Goal: Transaction & Acquisition: Purchase product/service

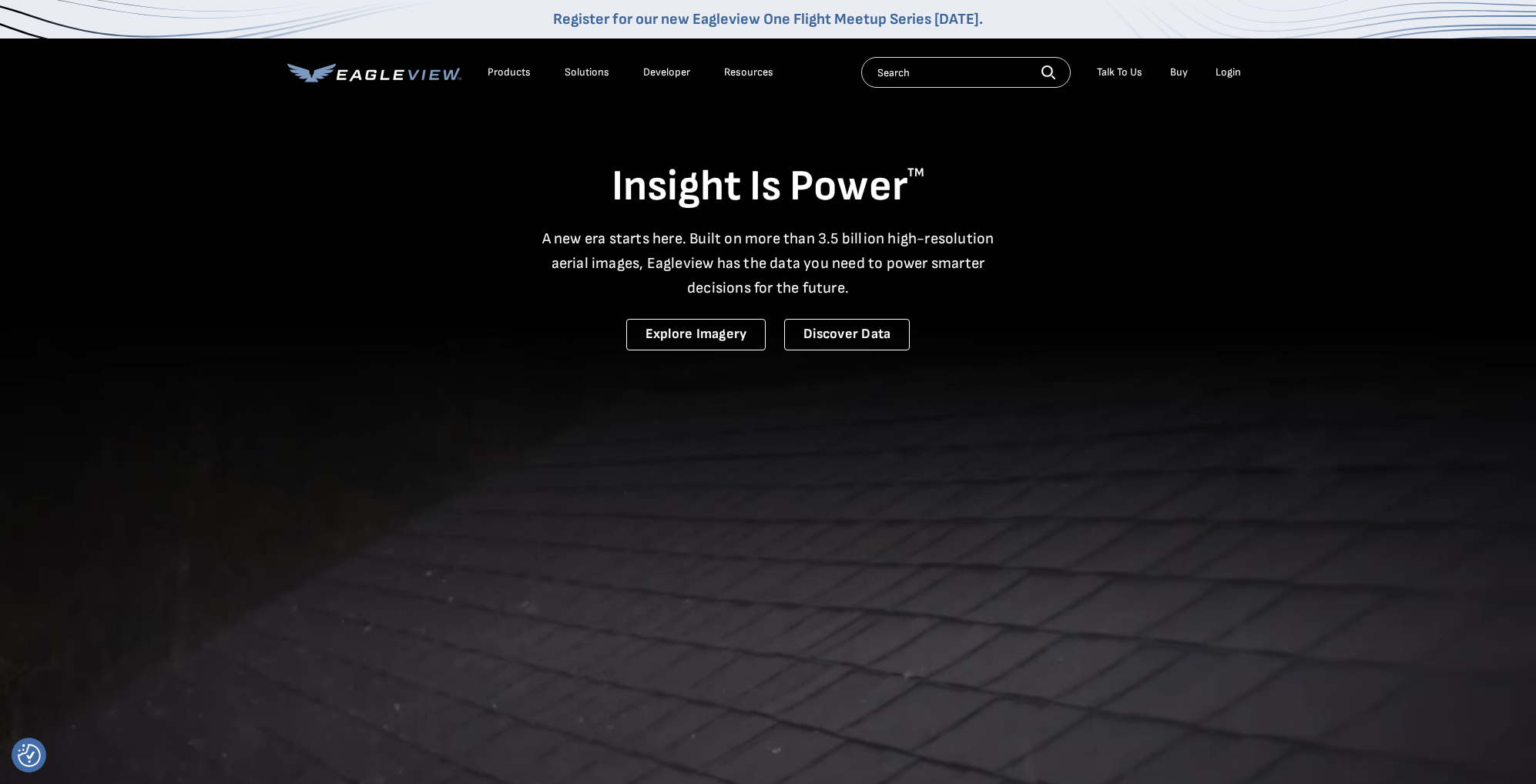
click at [1225, 69] on div "Login" at bounding box center [1229, 72] width 26 height 13
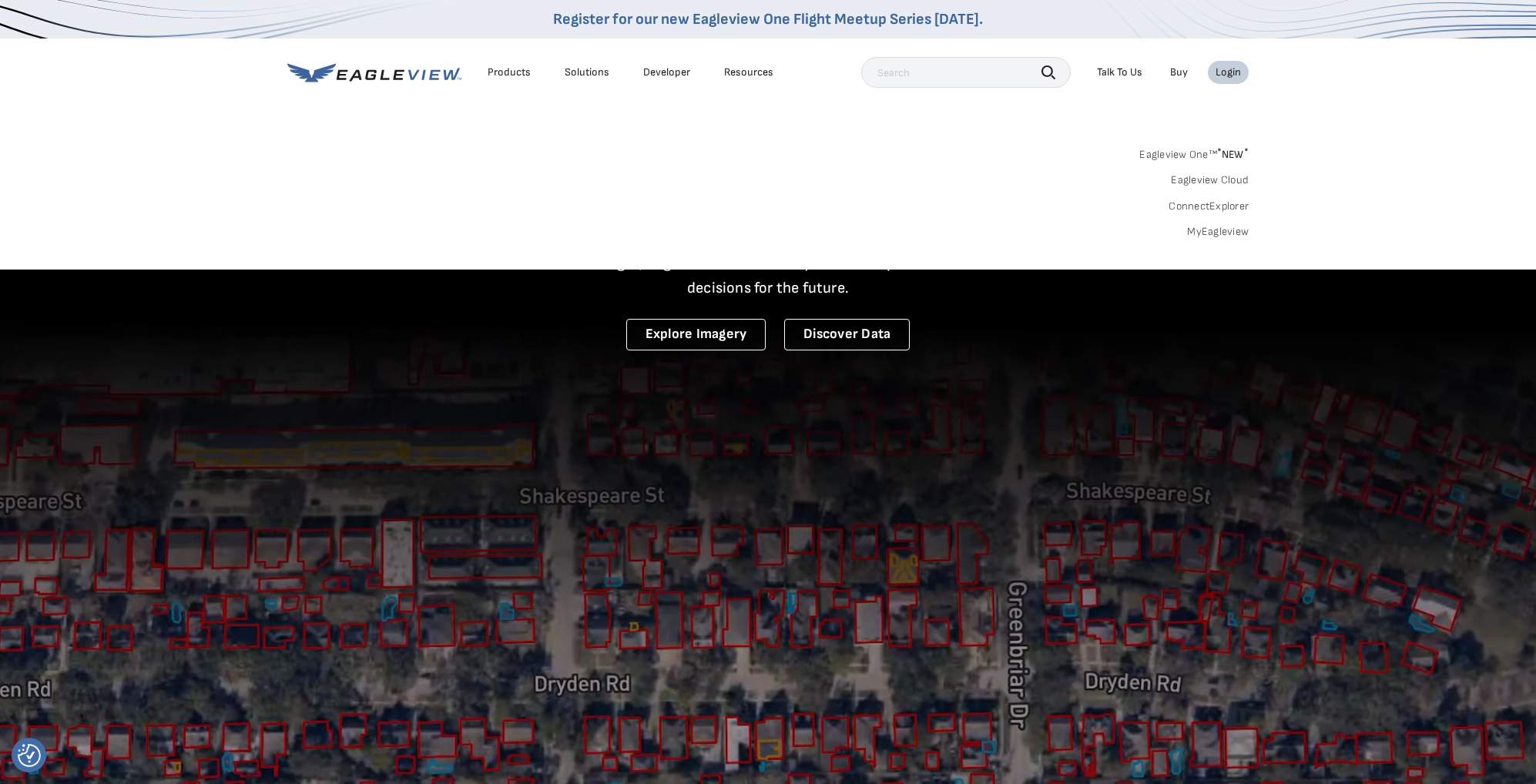
click at [1228, 76] on div "Login" at bounding box center [1229, 72] width 26 height 13
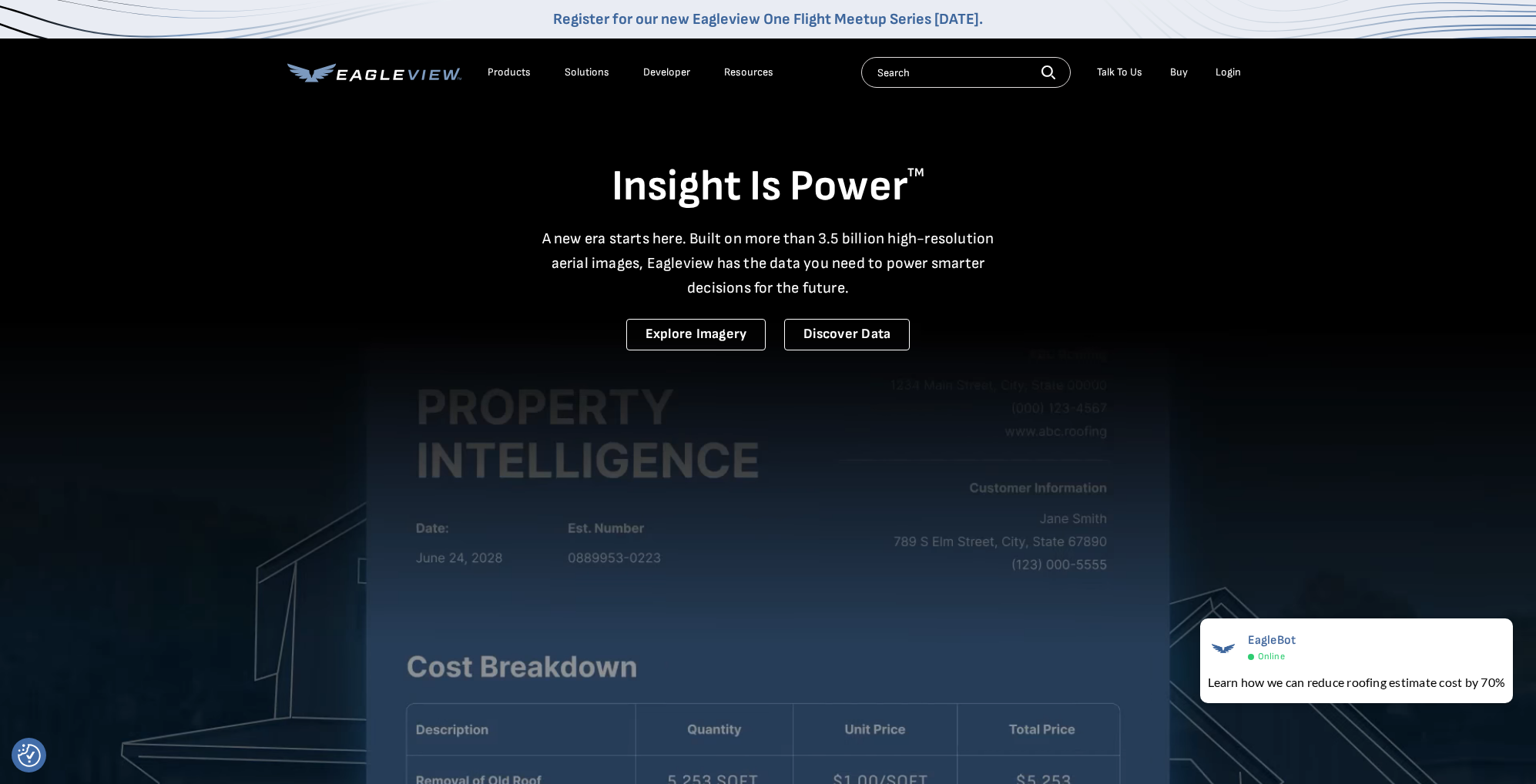
click at [1230, 75] on div "Login" at bounding box center [1229, 72] width 26 height 13
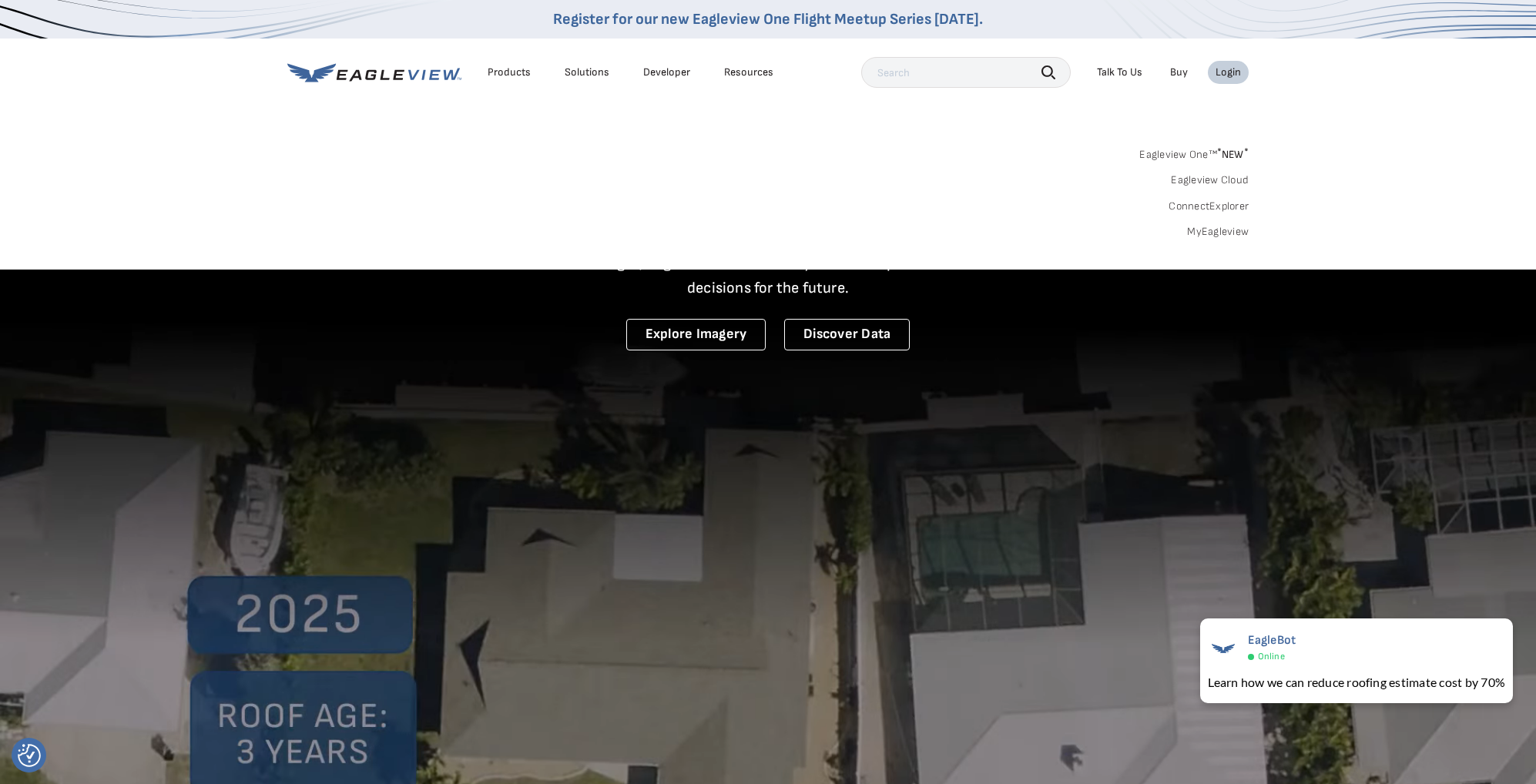
click at [1228, 74] on div "Login" at bounding box center [1229, 72] width 26 height 13
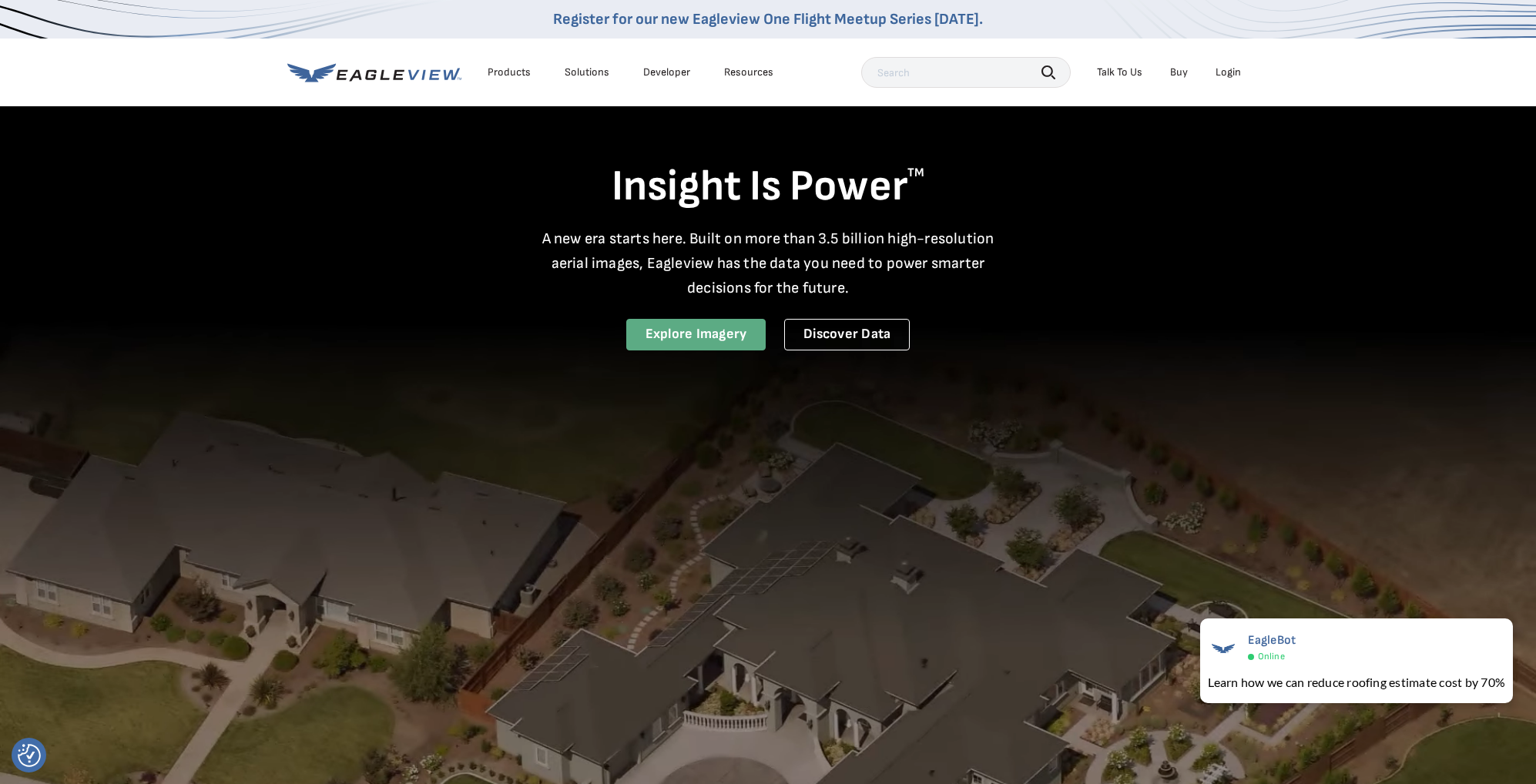
click at [713, 342] on link "Explore Imagery" at bounding box center [696, 334] width 140 height 32
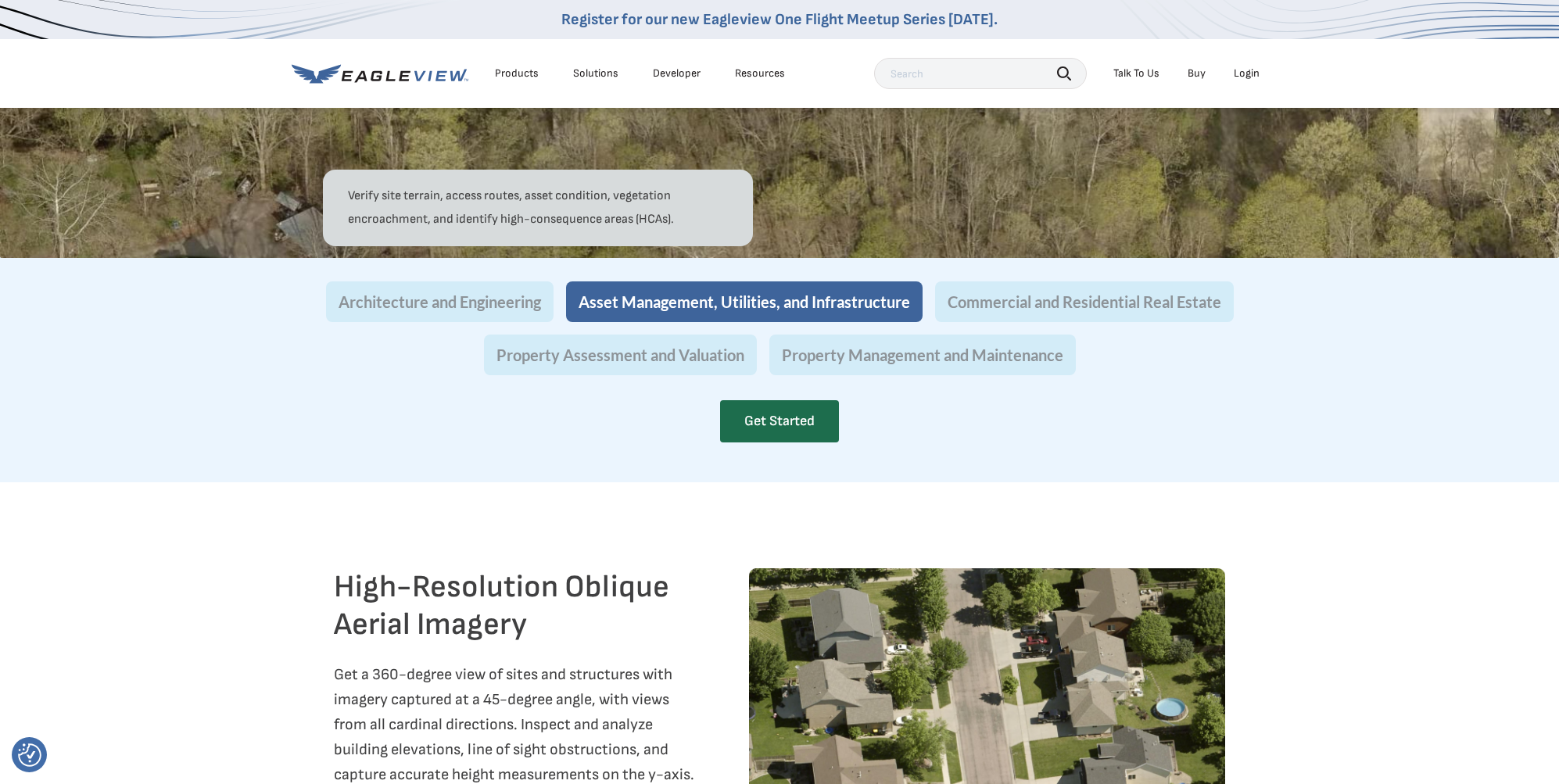
scroll to position [1431, 0]
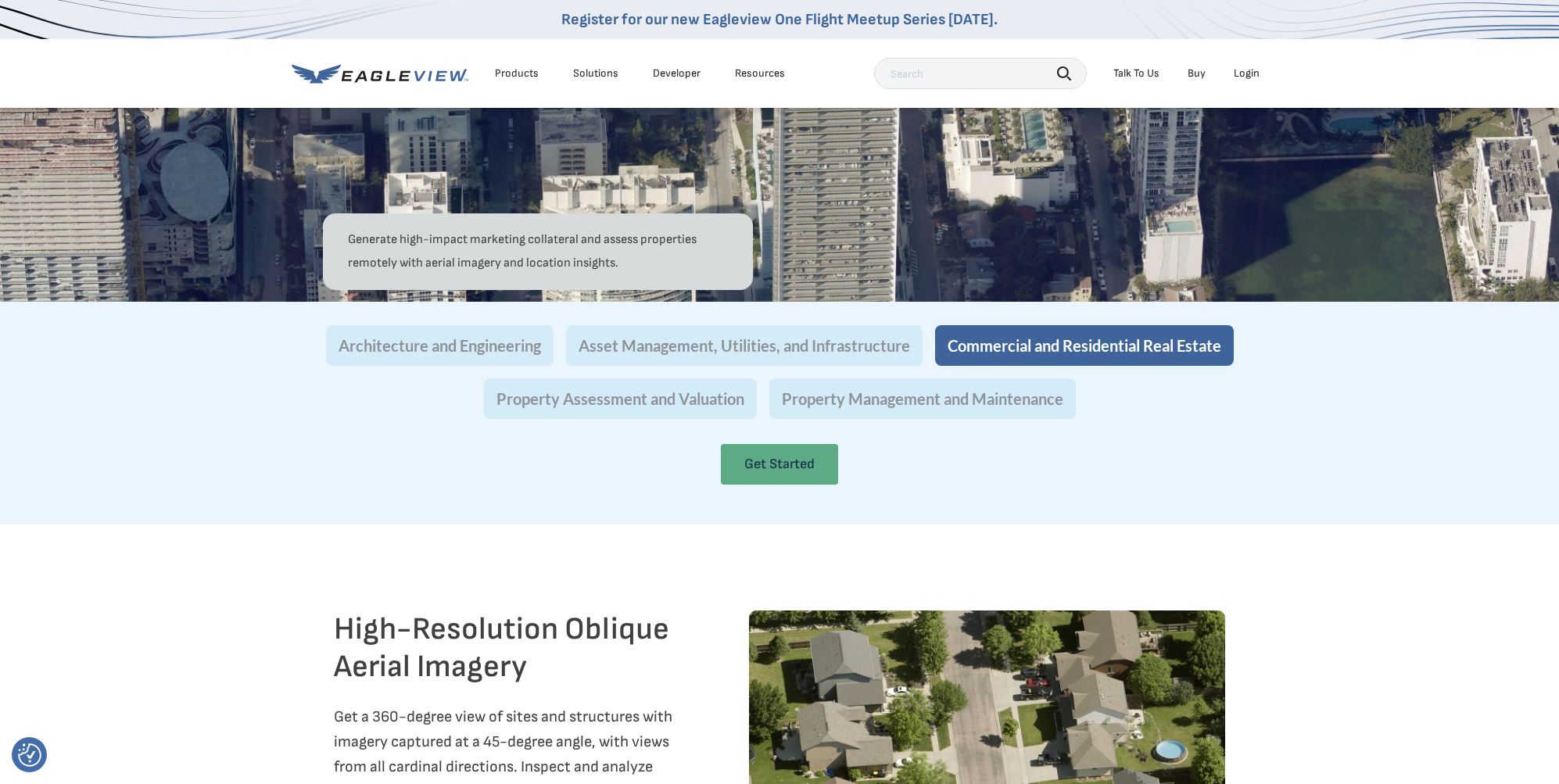
click at [774, 485] on link "Get Started" at bounding box center [780, 464] width 118 height 41
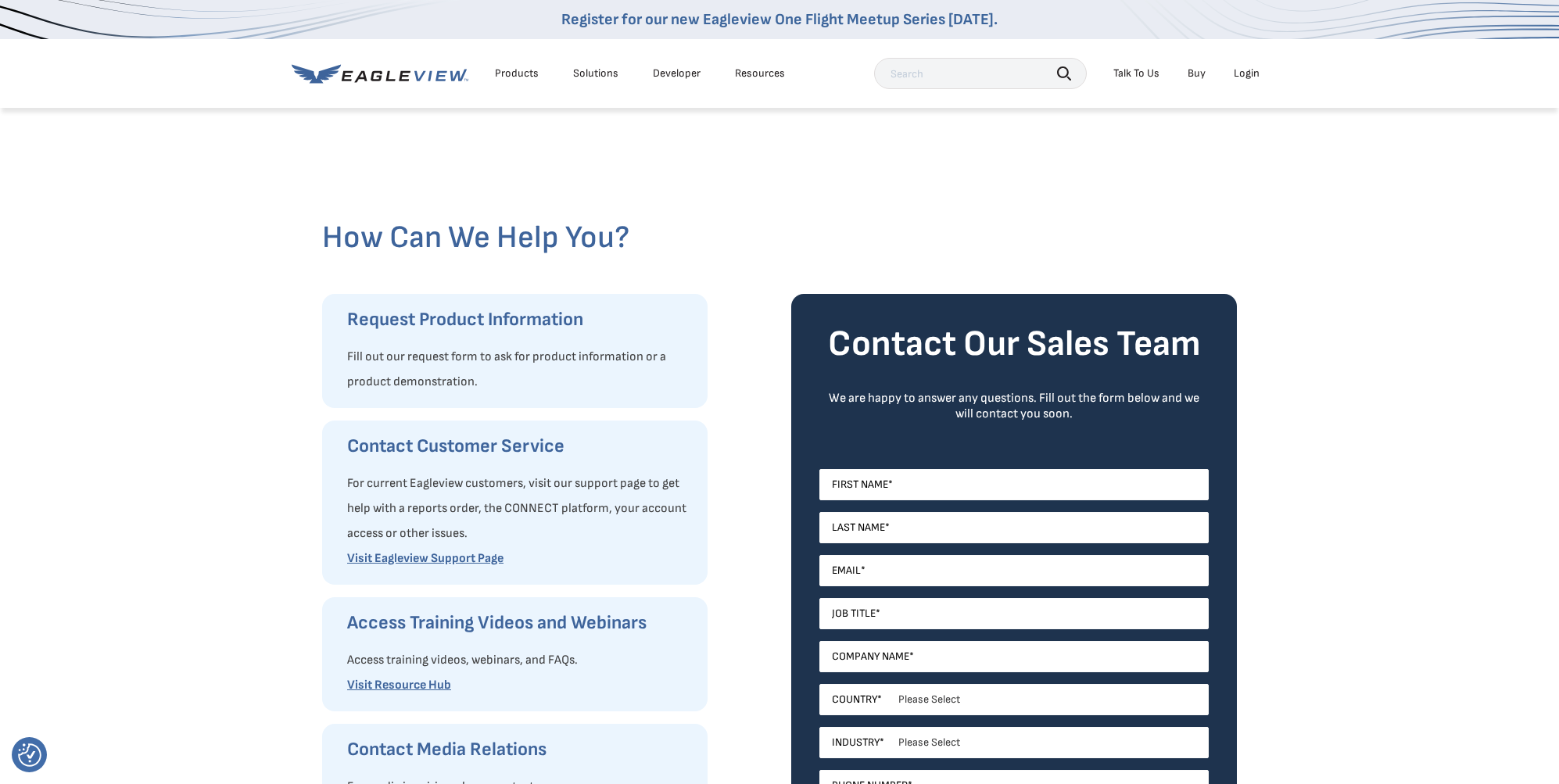
click at [1247, 75] on div "Login" at bounding box center [1247, 73] width 26 height 14
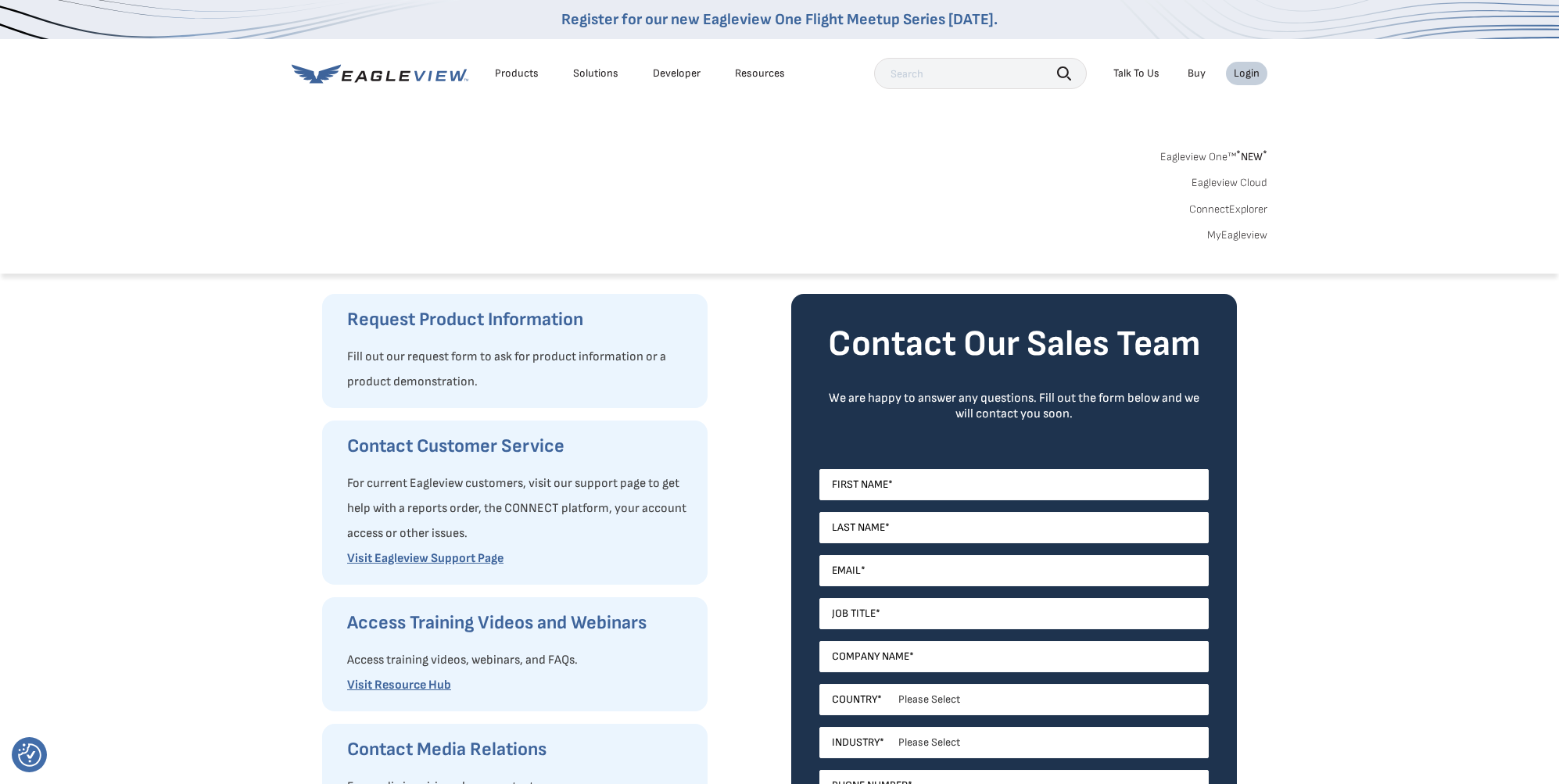
click at [1247, 75] on div "Login" at bounding box center [1247, 73] width 26 height 14
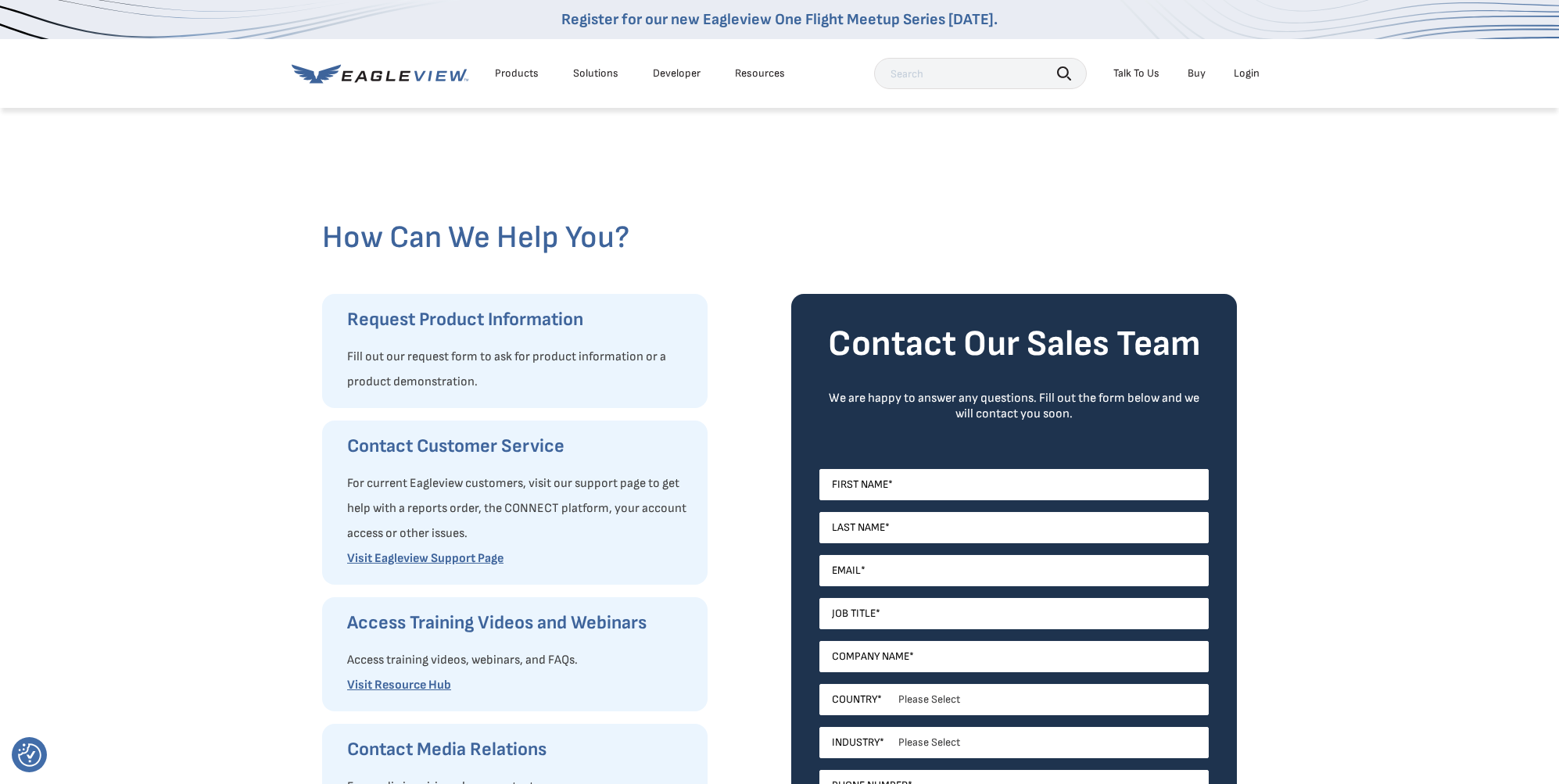
click at [1247, 75] on div "Login" at bounding box center [1247, 73] width 26 height 14
click at [1250, 79] on div "Login" at bounding box center [1247, 73] width 26 height 14
click at [1245, 74] on div "Login" at bounding box center [1247, 73] width 26 height 14
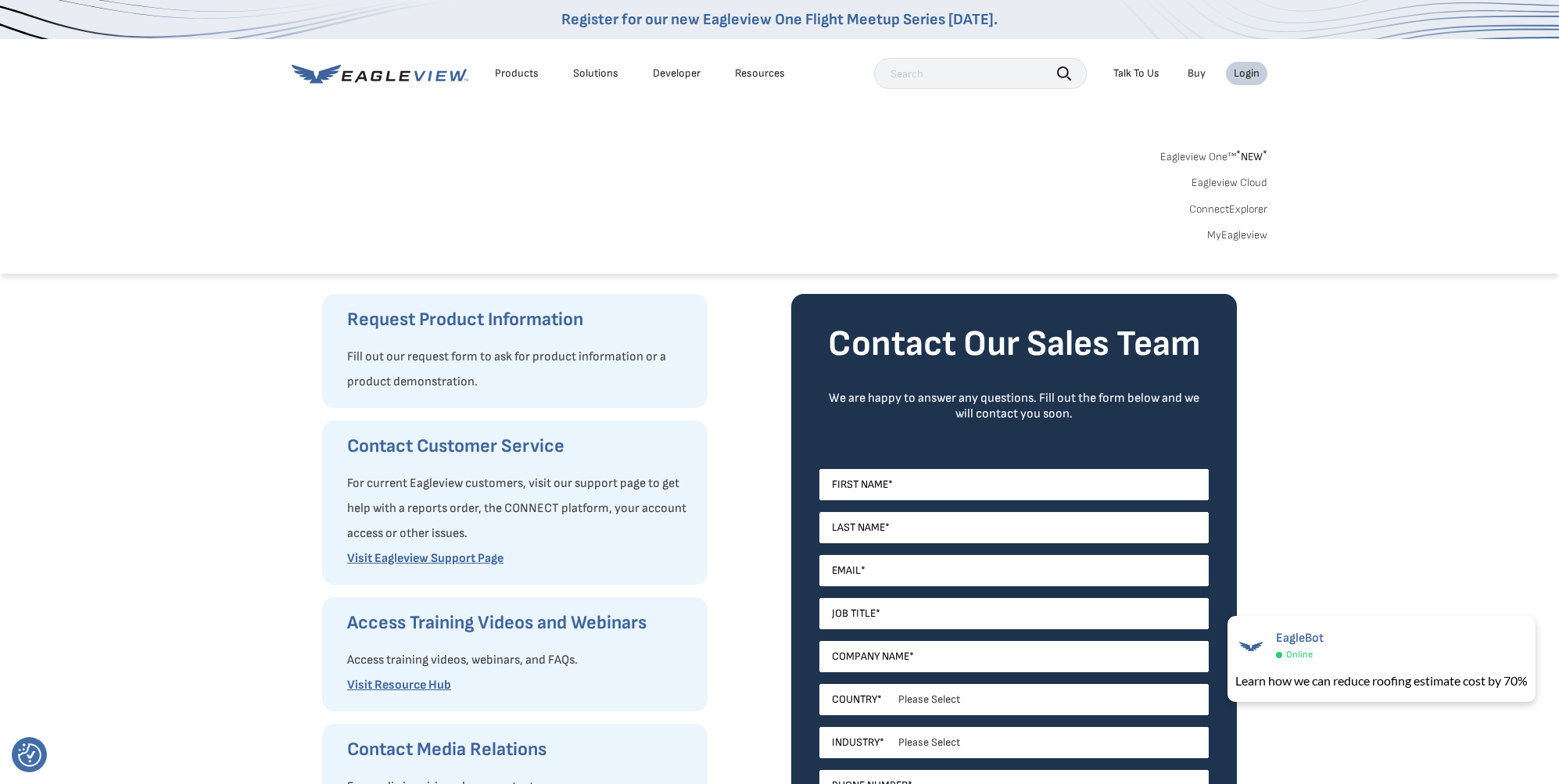
click at [1225, 235] on link "MyEagleview" at bounding box center [1237, 235] width 60 height 14
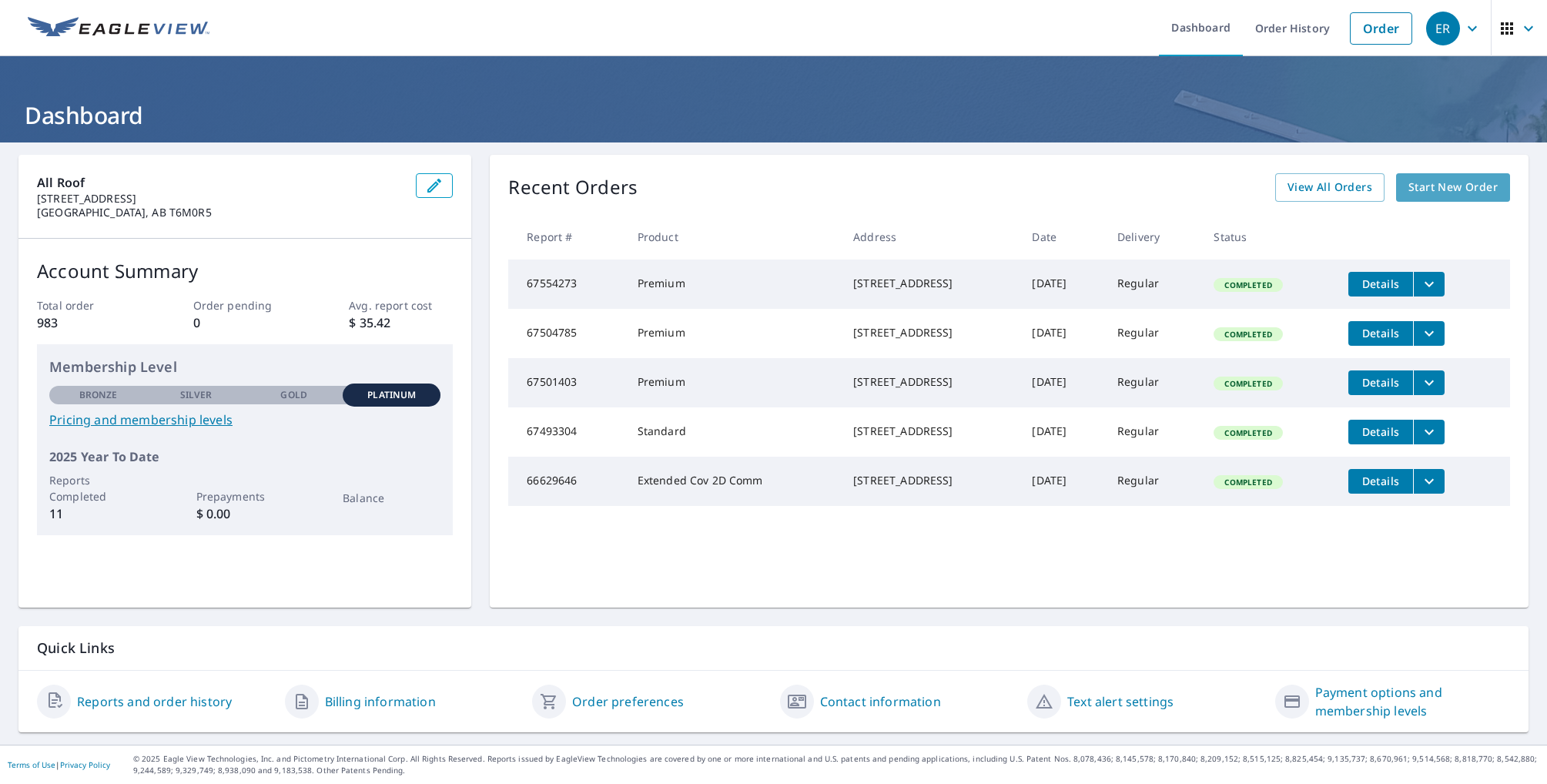
click at [1424, 188] on span "Start New Order" at bounding box center [1452, 188] width 89 height 19
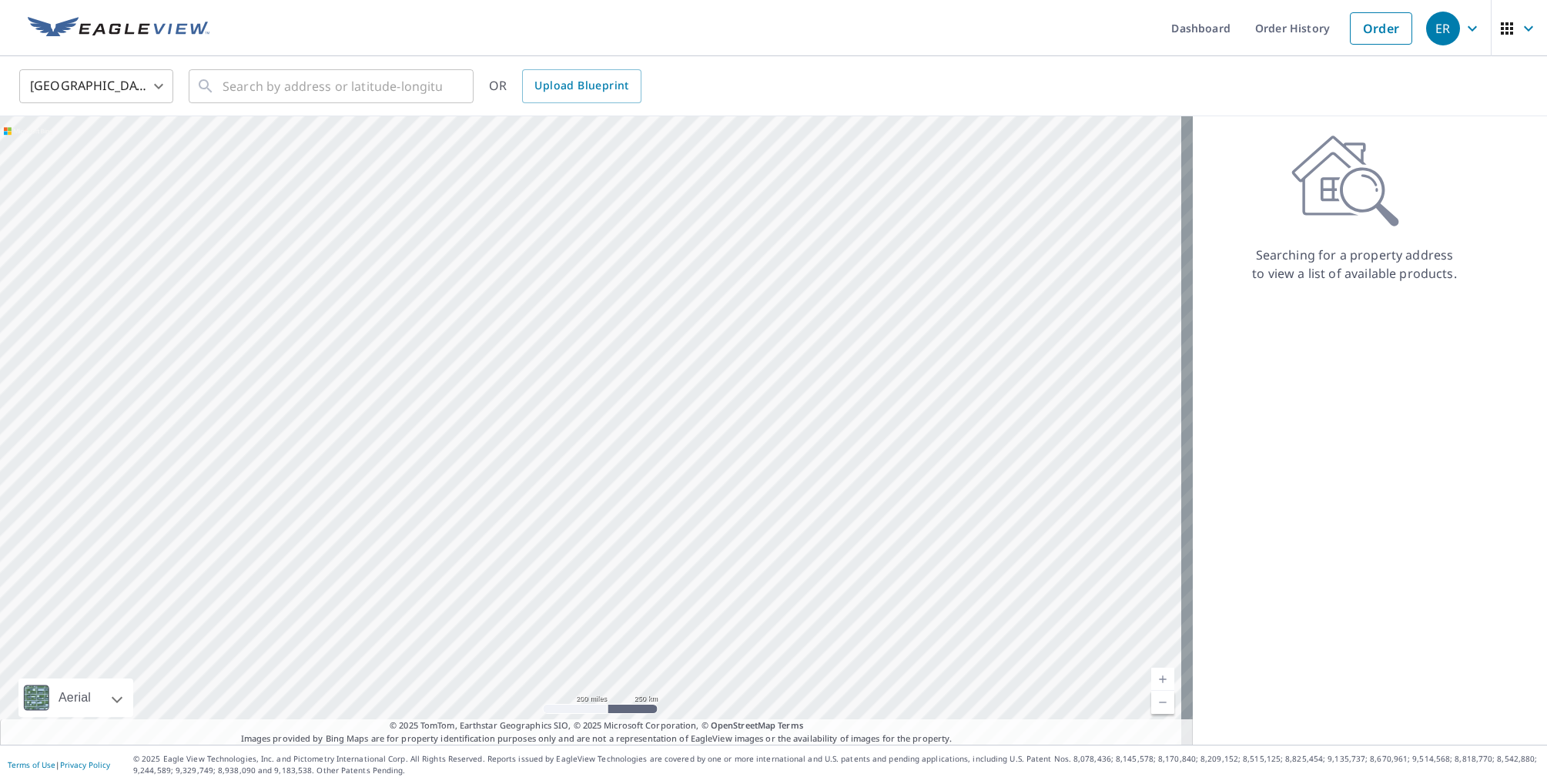
click at [160, 88] on body "ER ER Dashboard Order History Order ER United States US ​ ​ OR Upload Blueprint…" at bounding box center [774, 392] width 1547 height 784
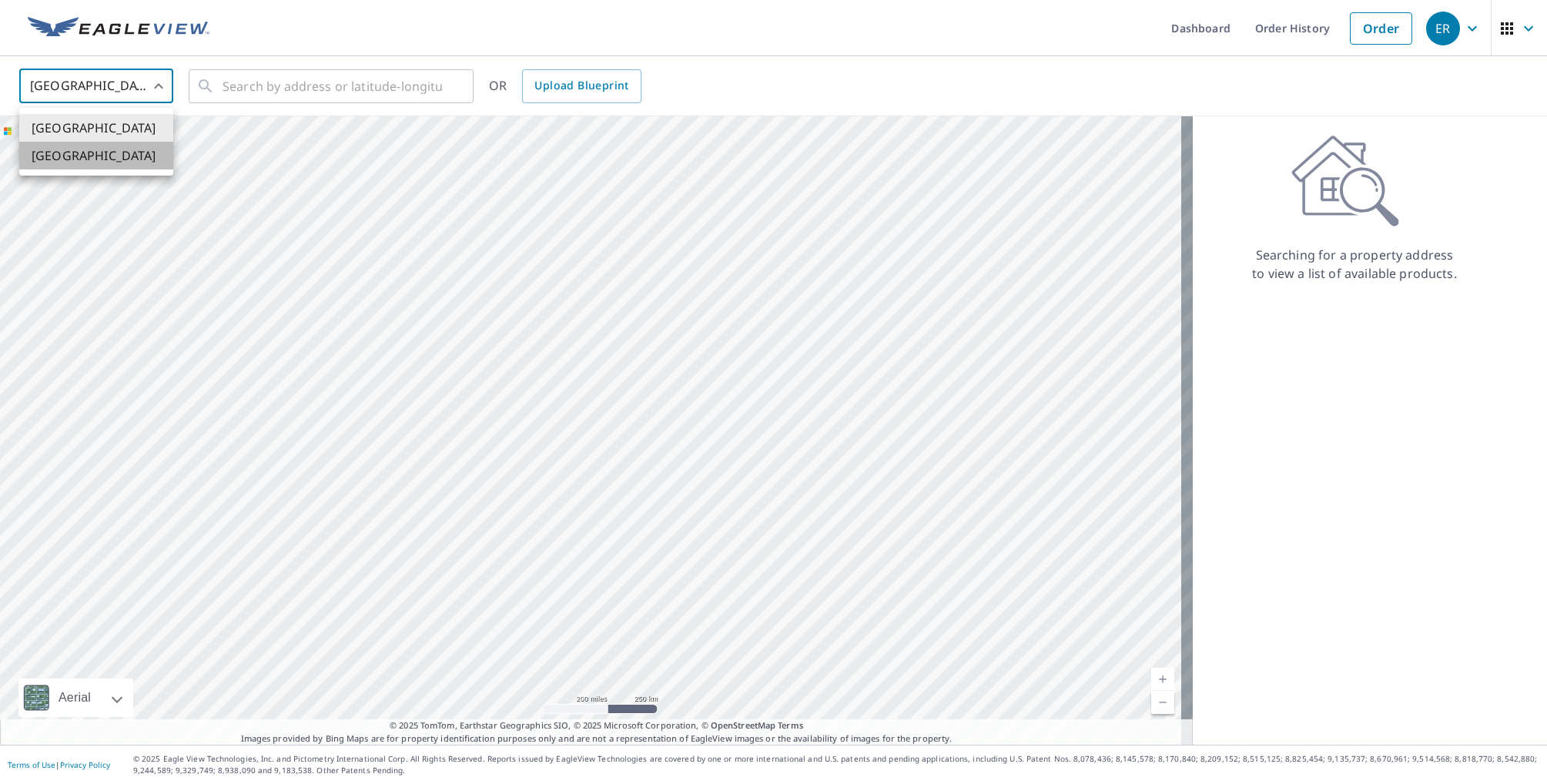
drag, startPoint x: 90, startPoint y: 163, endPoint x: 104, endPoint y: 159, distance: 14.6
click at [90, 163] on li "[GEOGRAPHIC_DATA]" at bounding box center [96, 155] width 154 height 28
type input "CA"
click at [289, 85] on input "text" at bounding box center [332, 86] width 219 height 43
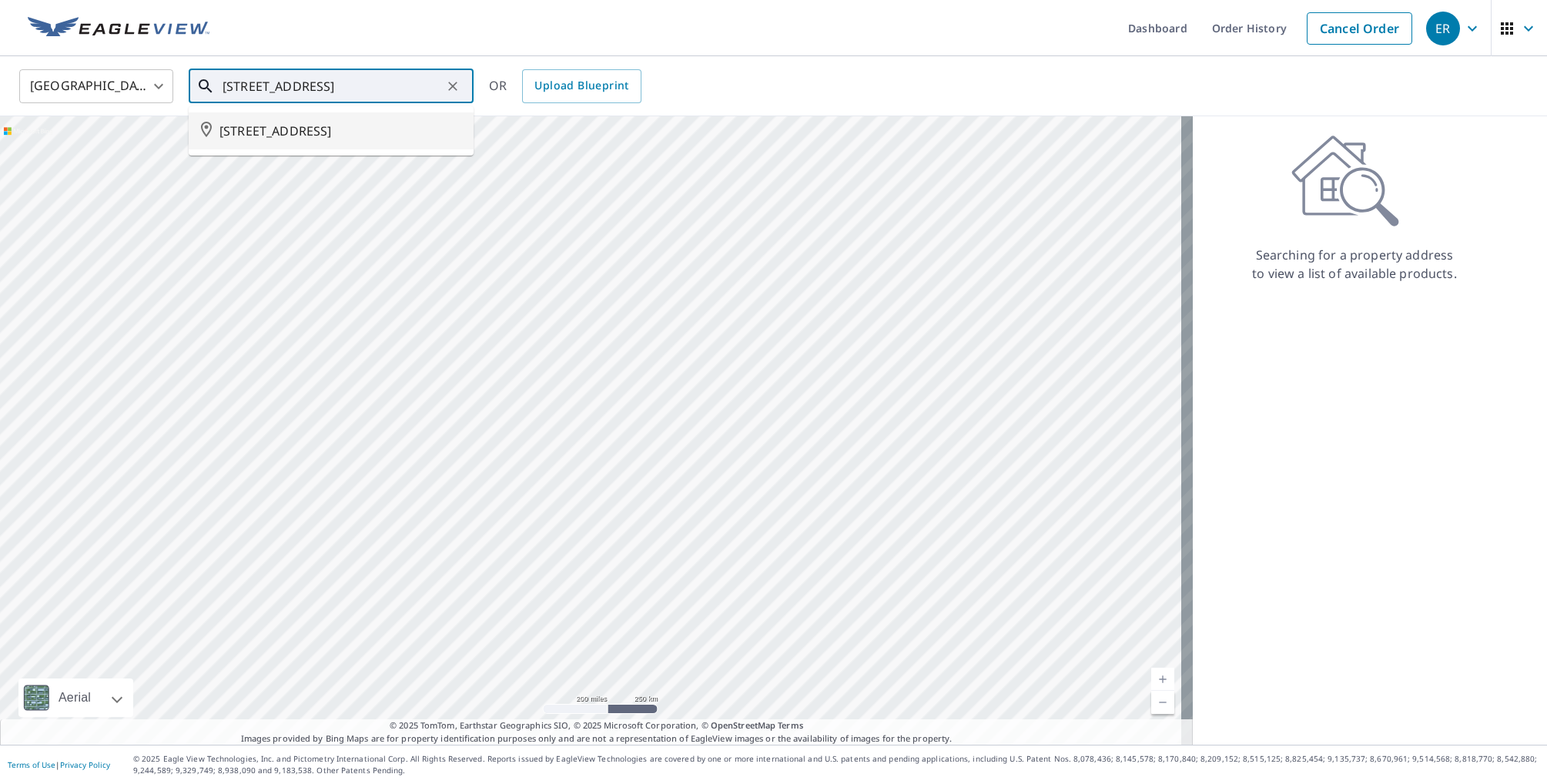
click at [303, 133] on span "12815 78 ST NW EDMONTON AB T5C1G4" at bounding box center [340, 130] width 242 height 18
type input "12815 78 ST NW EDMONTON AB T5C1G4"
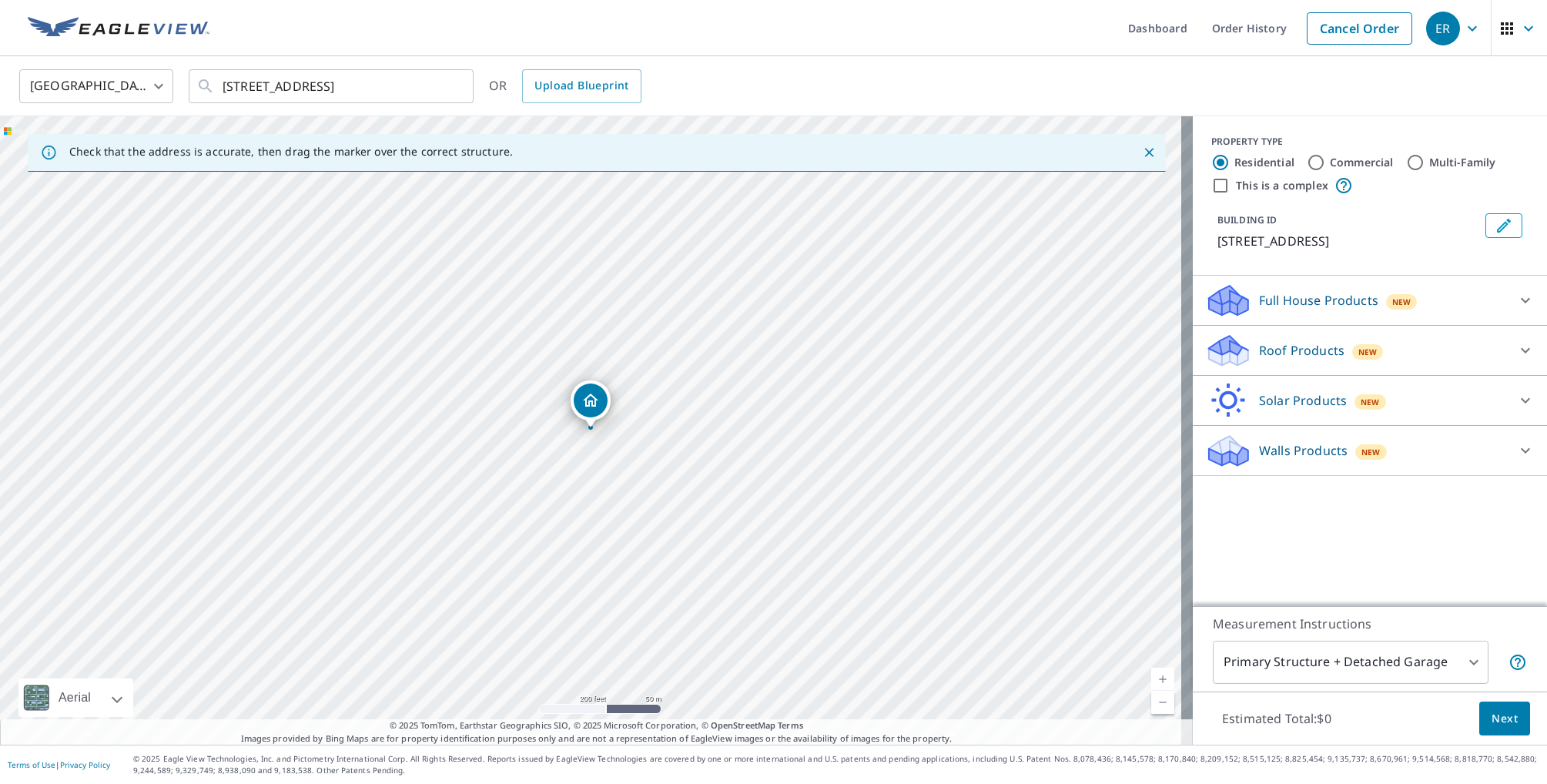
click at [1155, 680] on link "Current Level 17, Zoom In" at bounding box center [1163, 680] width 23 height 23
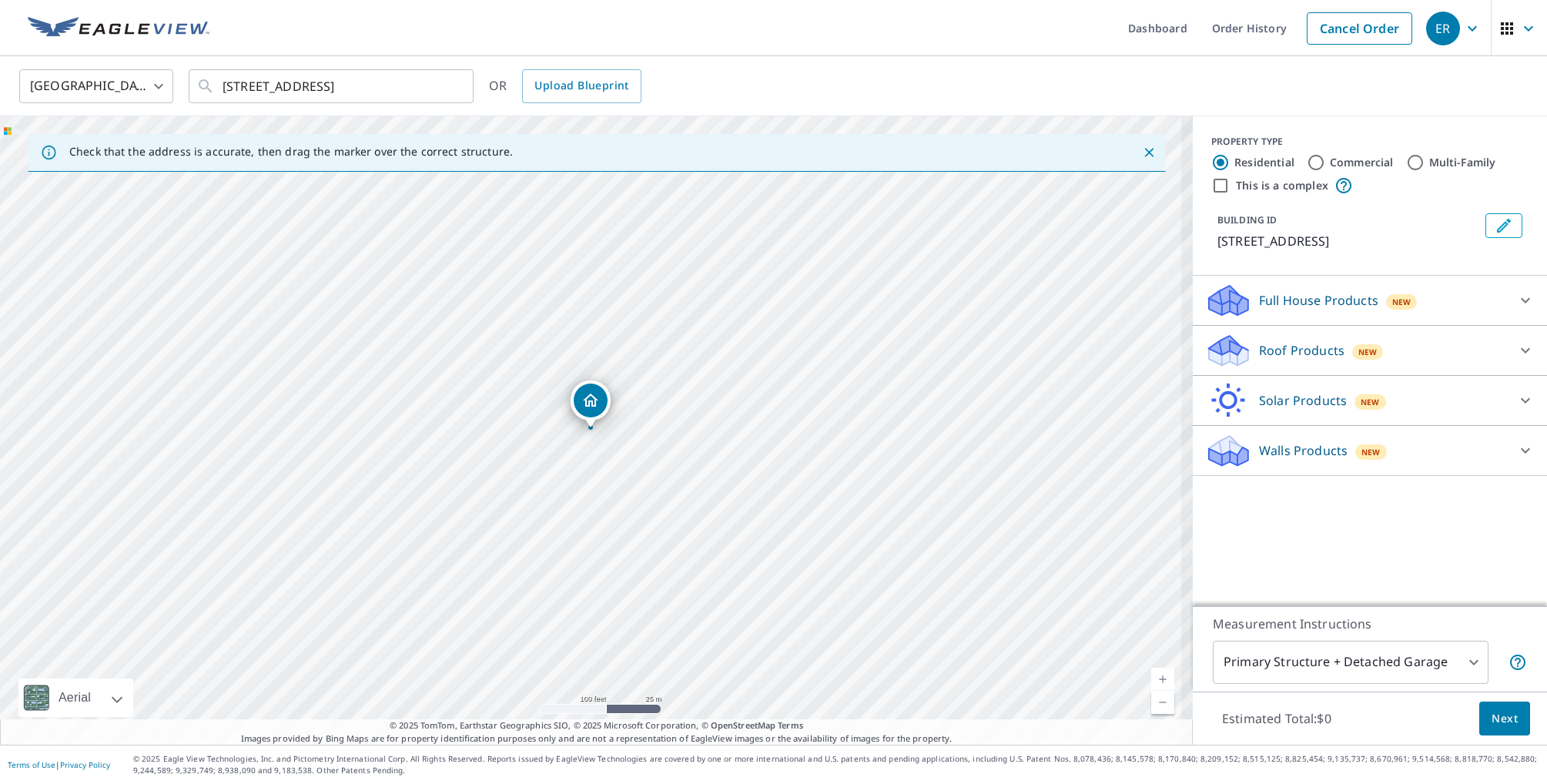
click at [1155, 680] on link "Current Level 18, Zoom In" at bounding box center [1163, 680] width 23 height 23
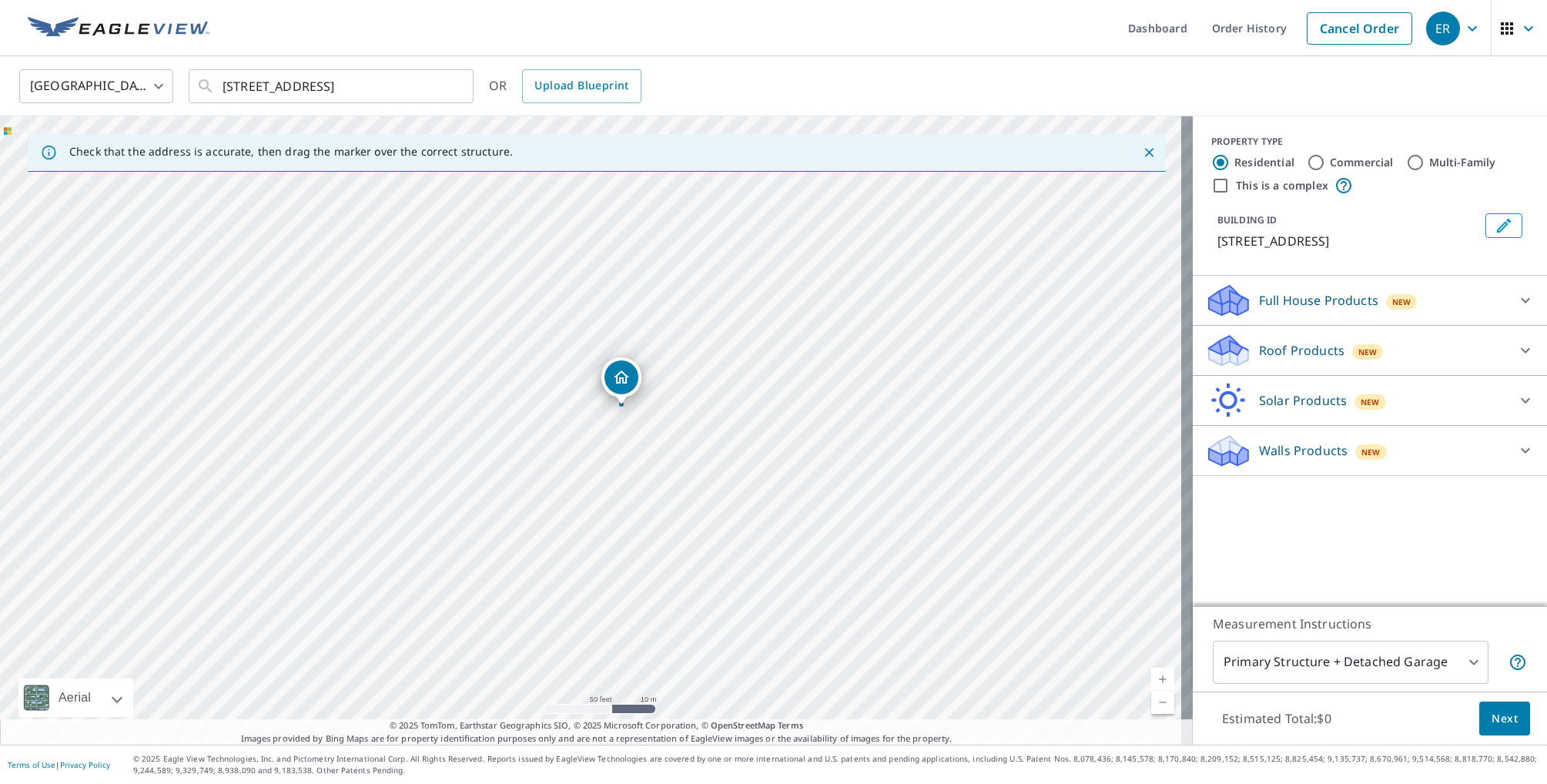
drag, startPoint x: 584, startPoint y: 404, endPoint x: 615, endPoint y: 380, distance: 39.2
click at [1521, 349] on icon at bounding box center [1526, 351] width 10 height 6
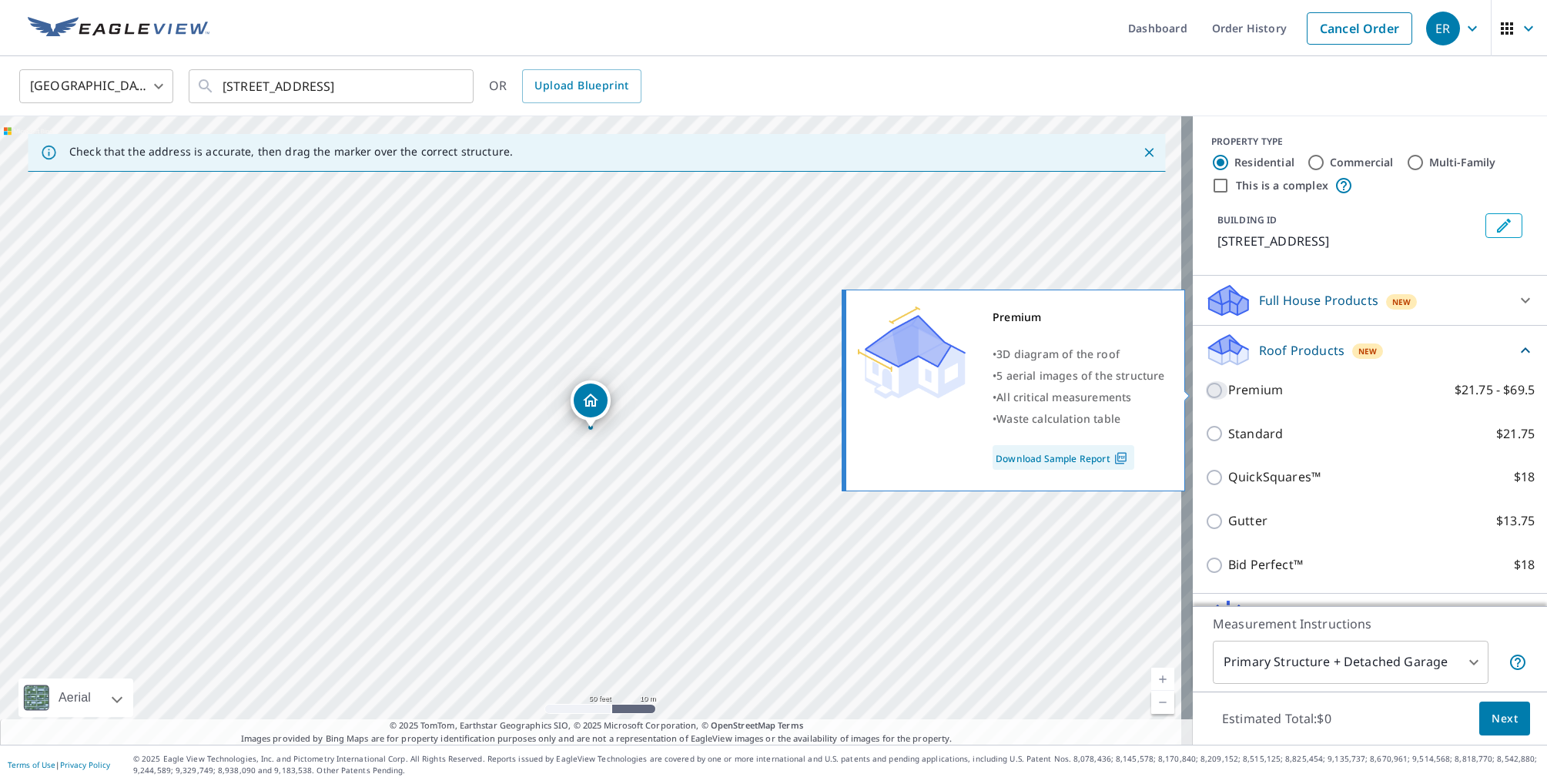
click at [1206, 391] on input "Premium $21.75 - $69.5" at bounding box center [1217, 390] width 23 height 18
checkbox input "true"
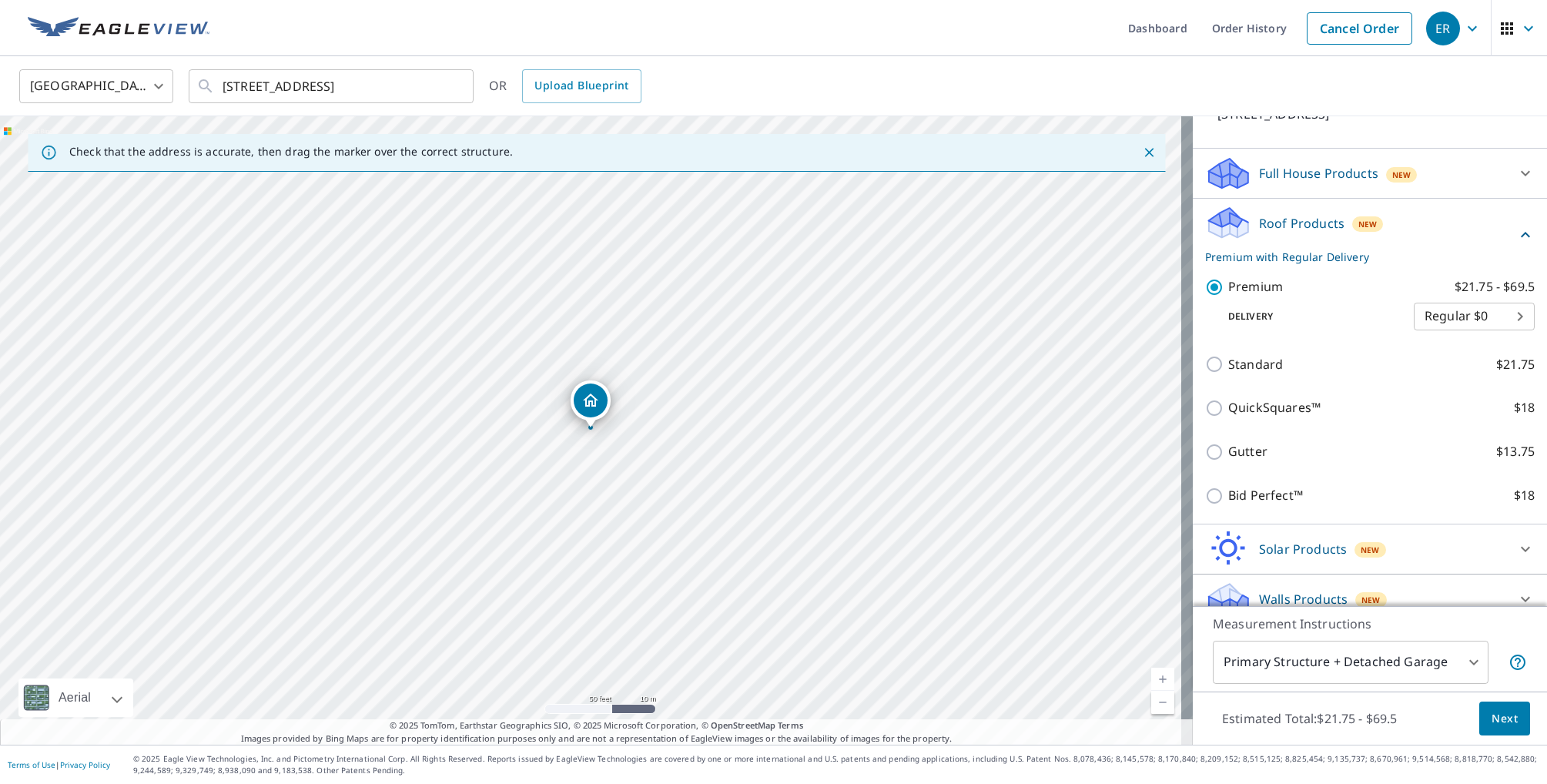
scroll to position [147, 0]
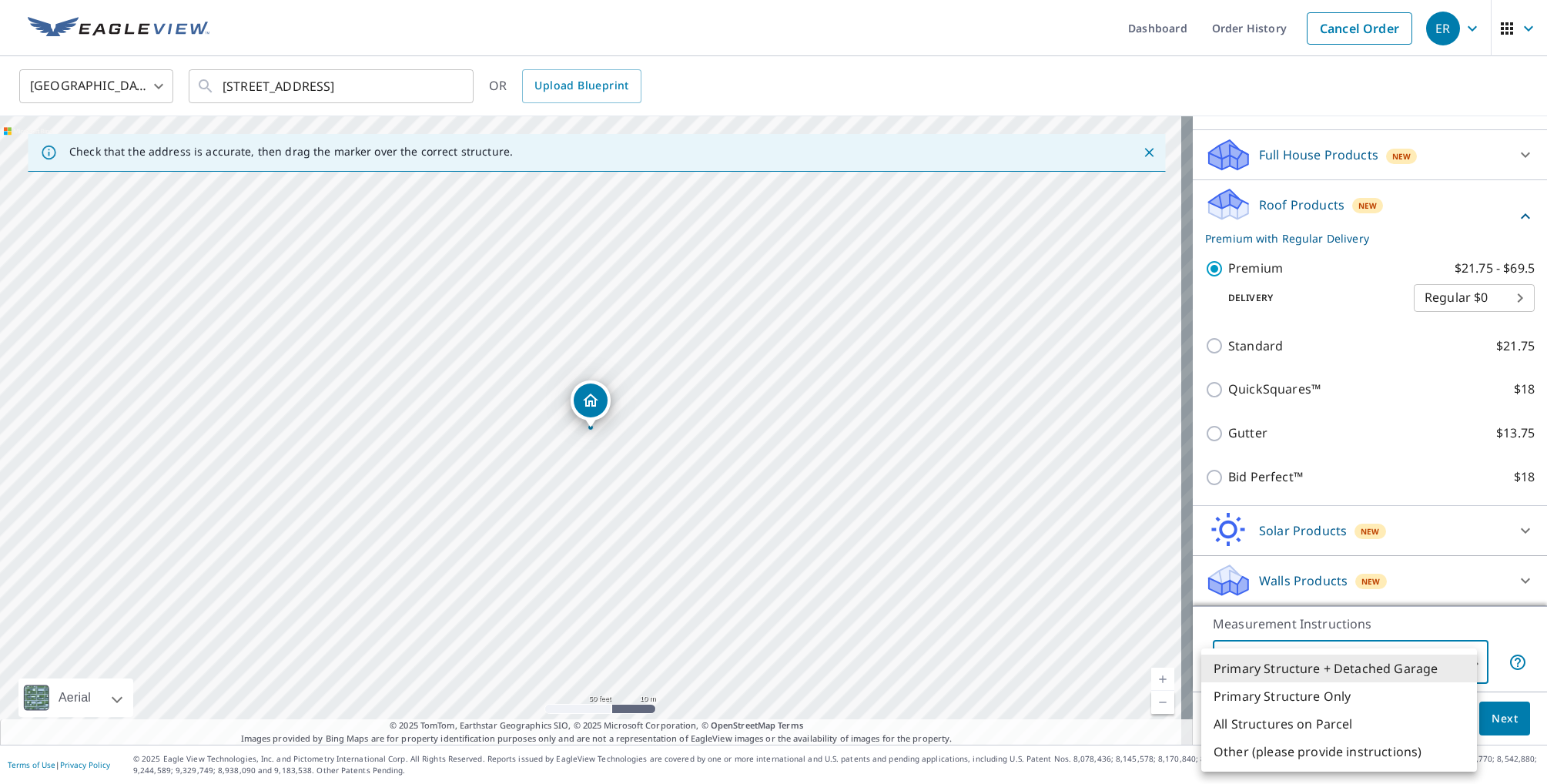
click at [1463, 665] on body "ER ER Dashboard Order History Cancel Order ER Canada CA ​ 12815 78 ST NW EDMONT…" at bounding box center [774, 392] width 1547 height 784
click at [1339, 756] on li "Other (please provide instructions)" at bounding box center [1339, 751] width 276 height 28
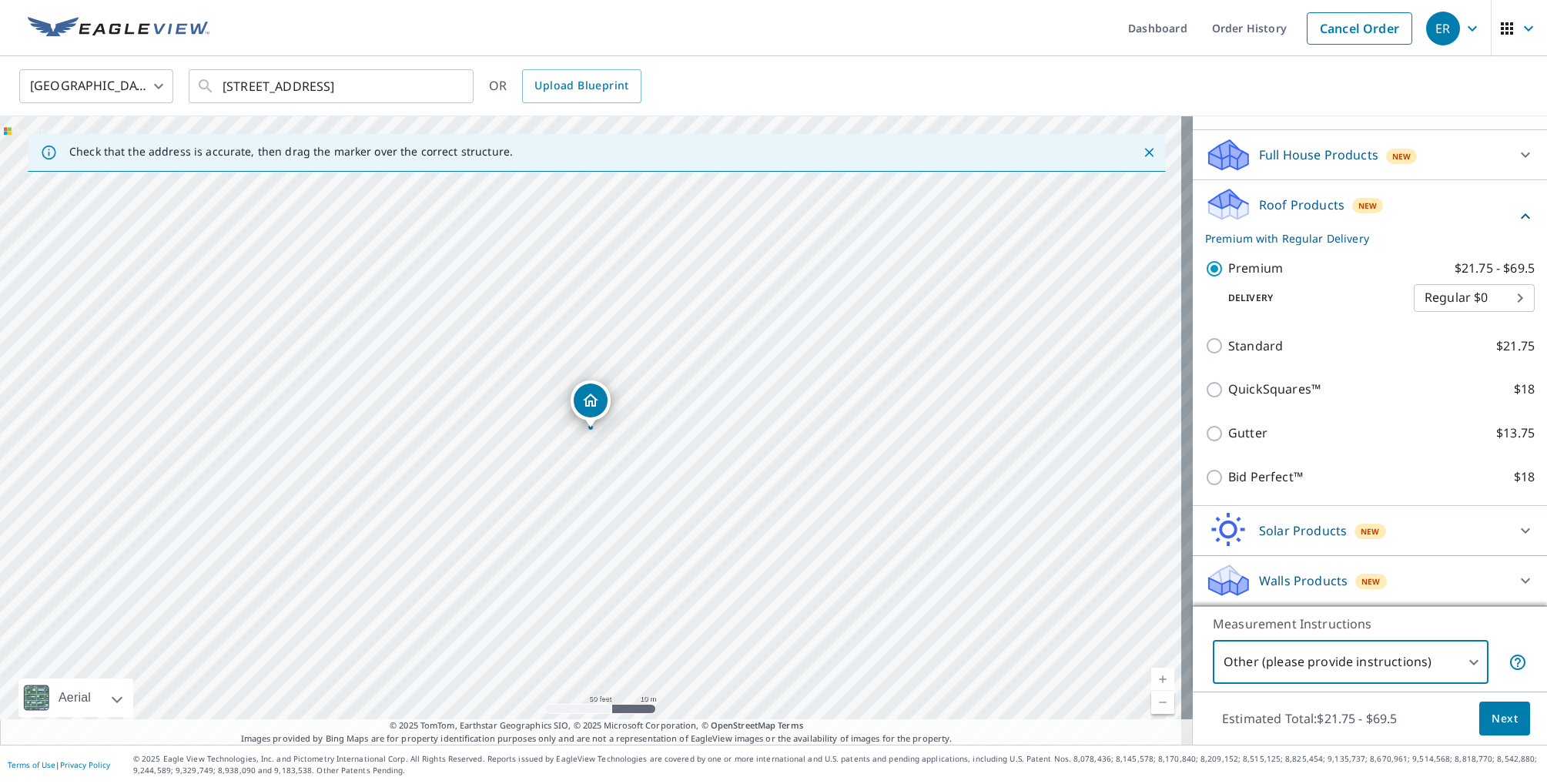
click at [1347, 662] on body "ER ER Dashboard Order History Cancel Order ER Canada CA ​ 12815 78 ST NW EDMONT…" at bounding box center [774, 392] width 1547 height 784
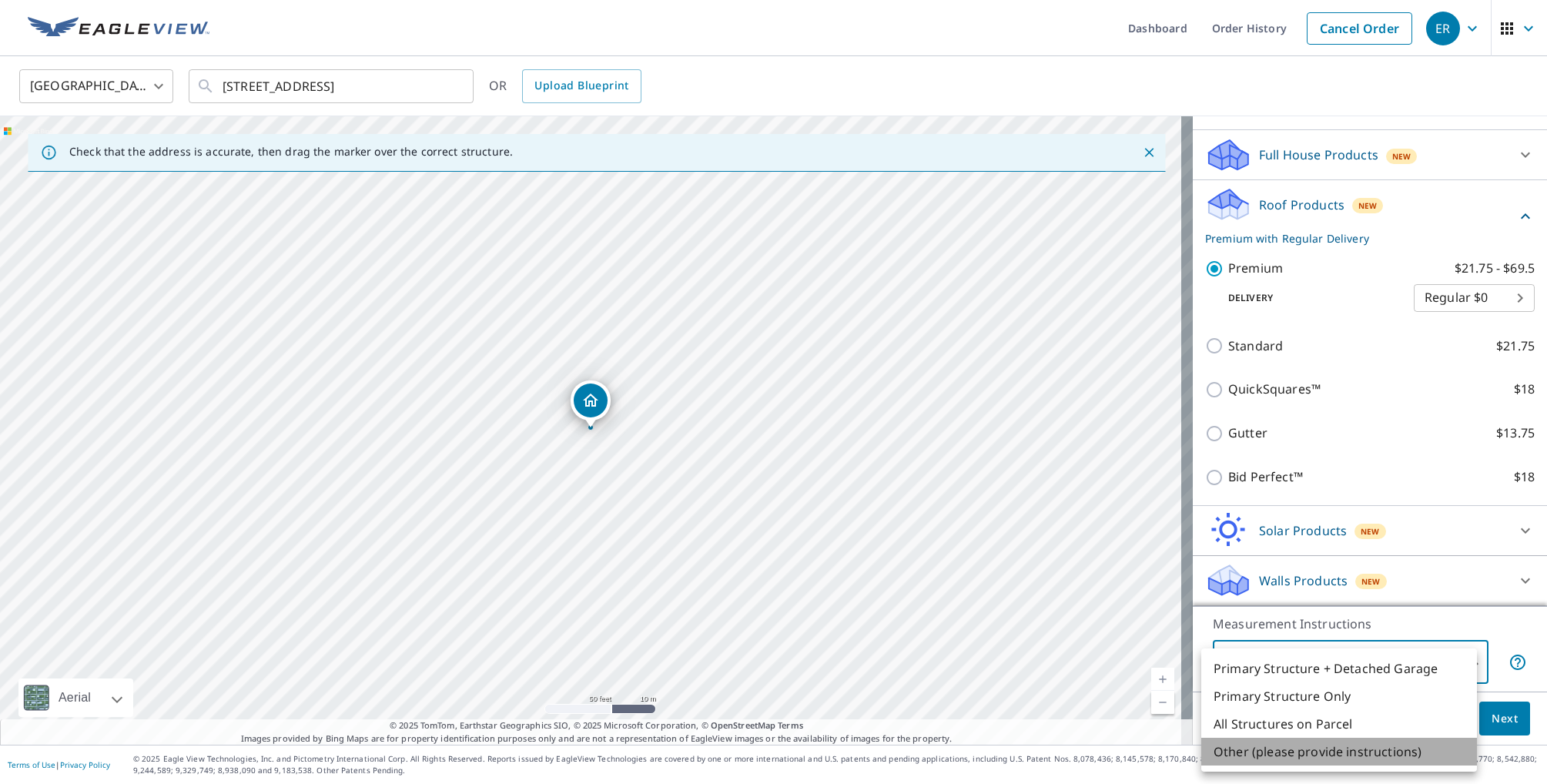
click at [1323, 754] on li "Other (please provide instructions)" at bounding box center [1339, 751] width 276 height 28
click at [1246, 668] on body "ER ER Dashboard Order History Cancel Order ER Canada CA ​ 12815 78 ST NW EDMONT…" at bounding box center [774, 392] width 1547 height 784
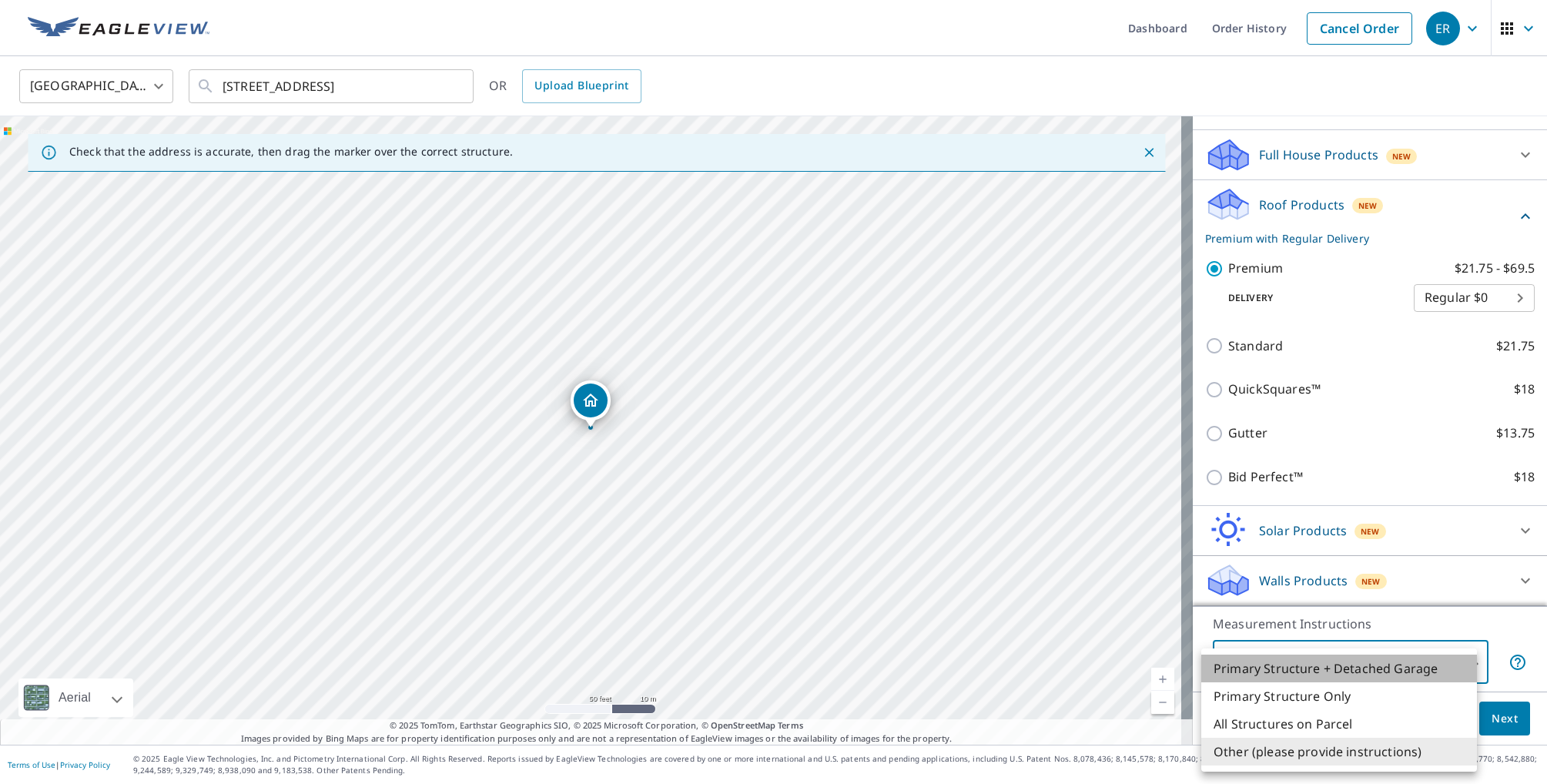
click at [1246, 668] on li "Primary Structure + Detached Garage" at bounding box center [1339, 668] width 276 height 28
click at [1464, 660] on body "ER ER Dashboard Order History Cancel Order ER Canada CA ​ 12815 78 ST NW EDMONT…" at bounding box center [774, 392] width 1547 height 784
click at [1311, 751] on li "Other (please provide instructions)" at bounding box center [1339, 751] width 276 height 28
type input "5"
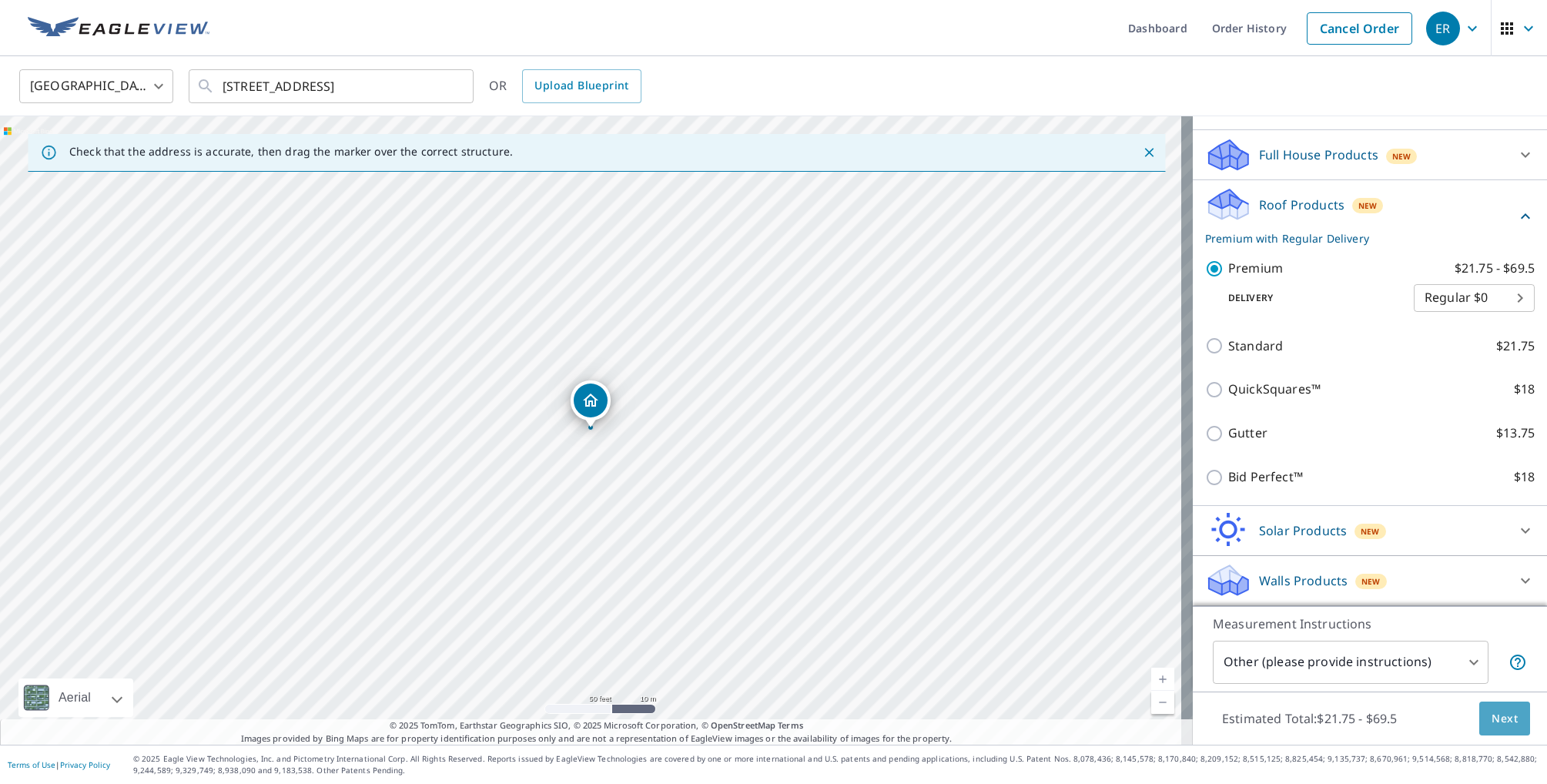
click at [1495, 719] on span "Next" at bounding box center [1504, 719] width 26 height 19
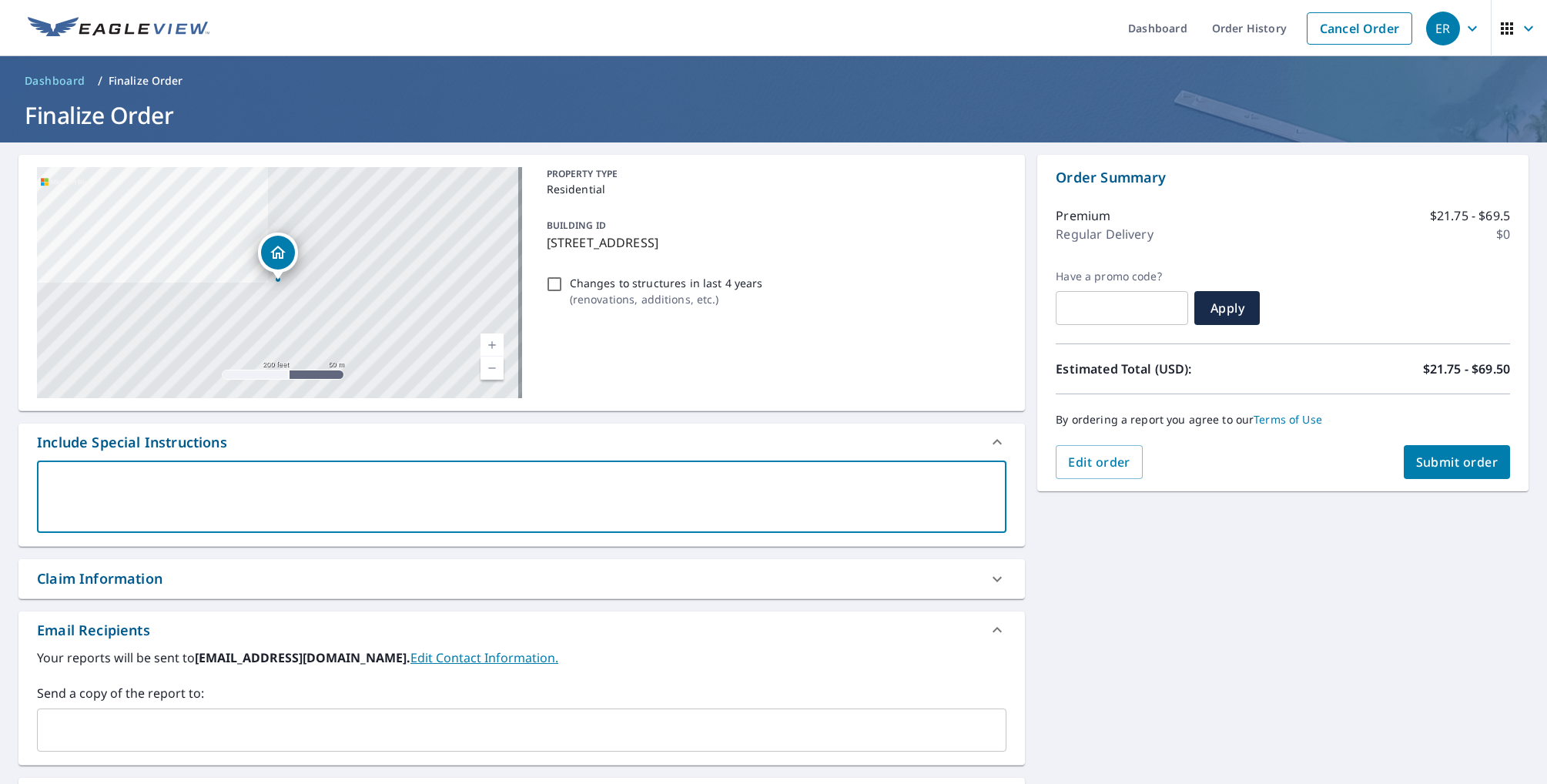
click at [59, 479] on textarea at bounding box center [522, 497] width 948 height 44
type textarea "D"
type textarea "x"
type textarea "De"
type textarea "x"
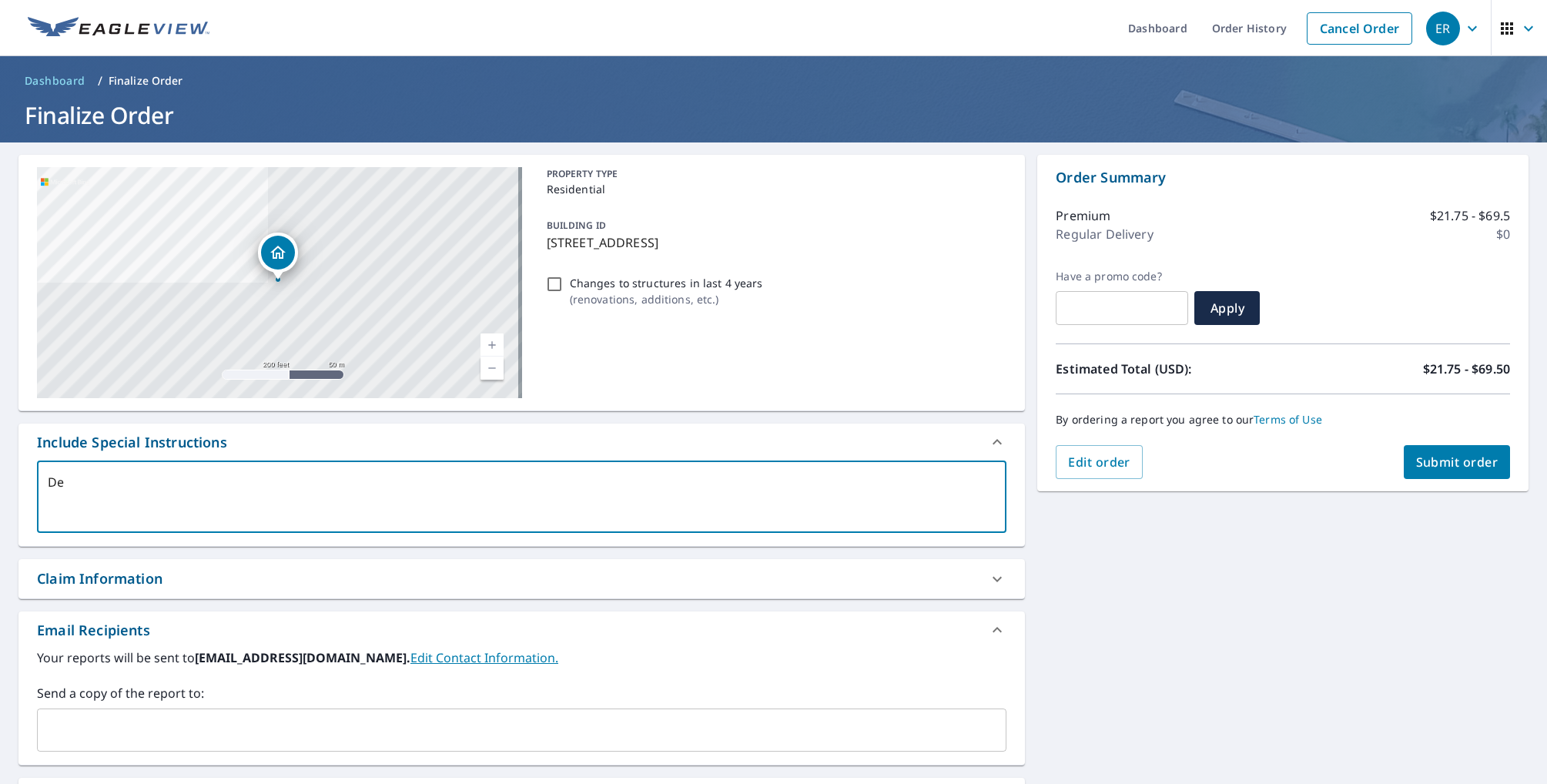
type textarea "Det"
type textarea "x"
type textarea "Deta"
type textarea "x"
type textarea "Detac"
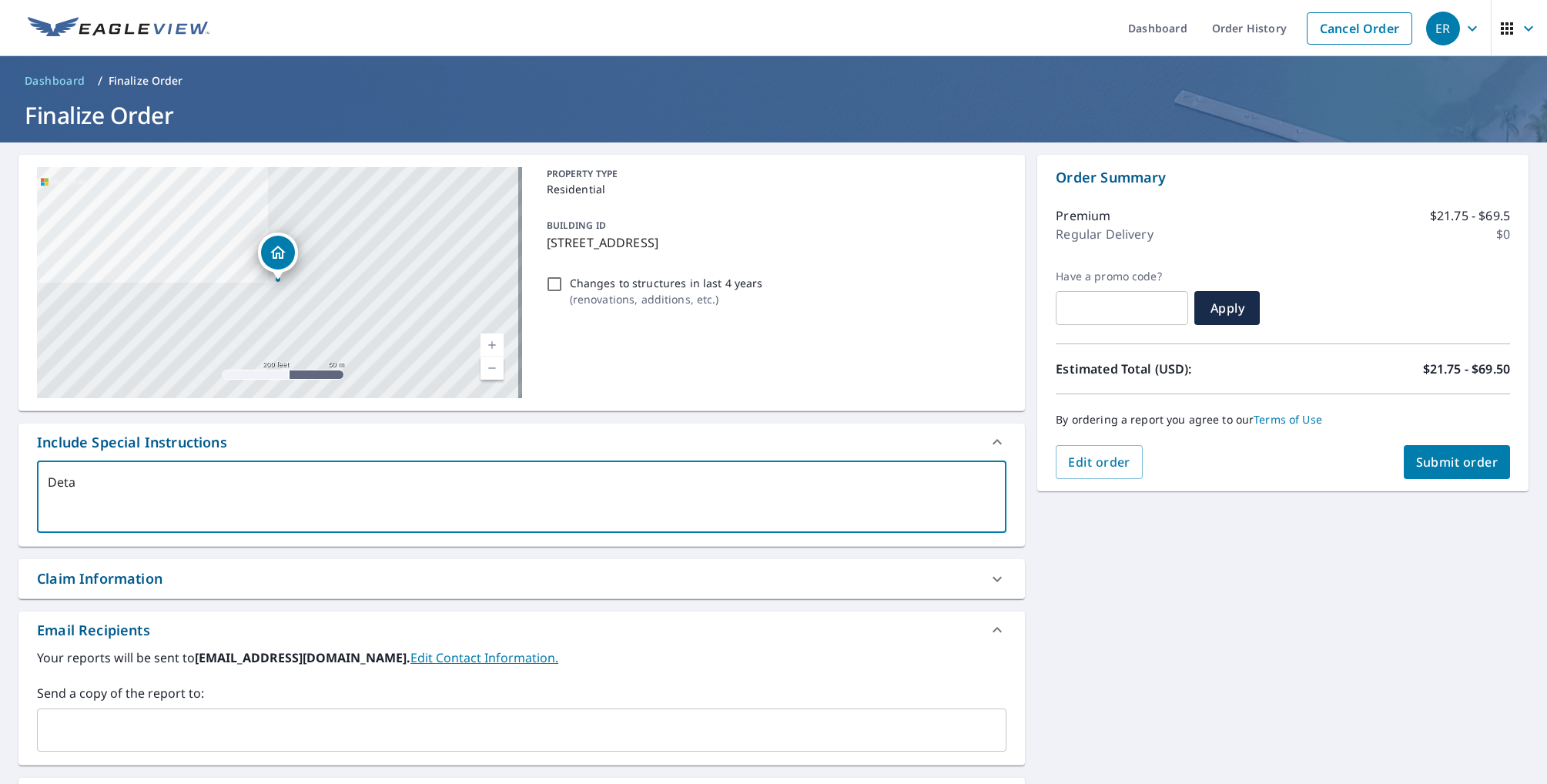
type textarea "x"
type textarea "Detach"
type textarea "x"
type textarea "Detache"
type textarea "x"
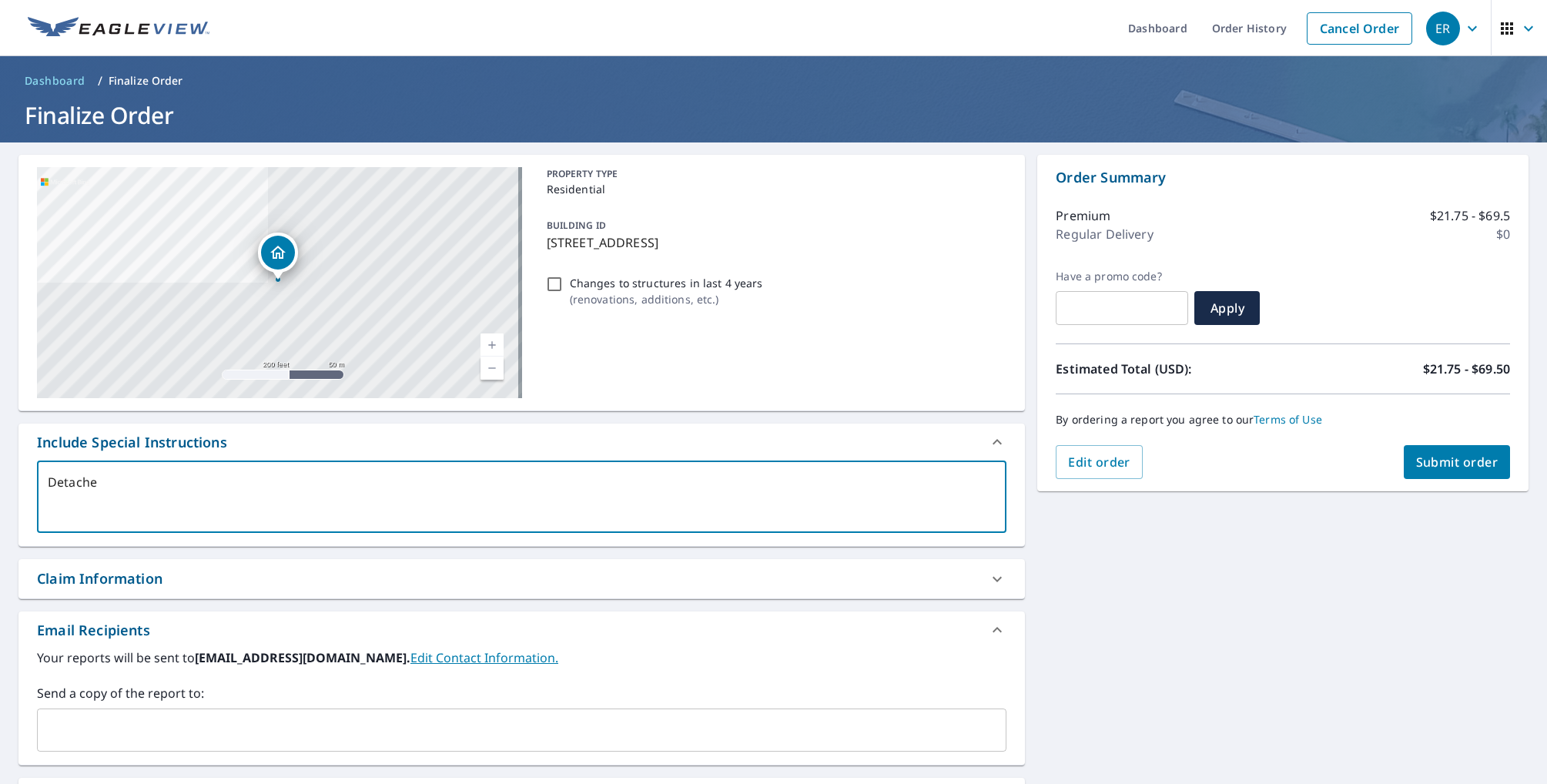
type textarea "Detached"
type textarea "x"
type textarea "Detached"
type textarea "x"
type textarea "Detached g"
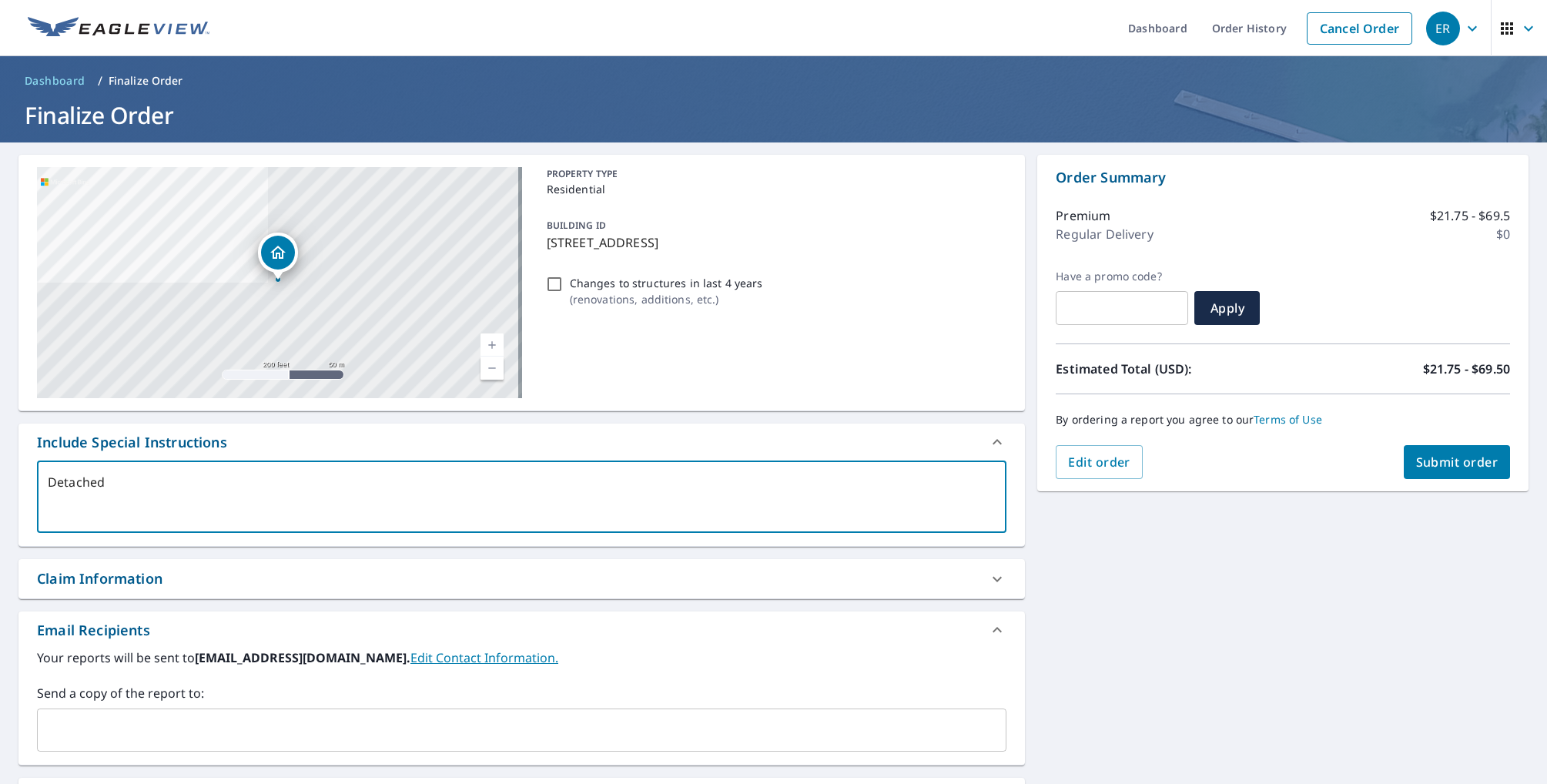
type textarea "x"
type textarea "Detached ga"
type textarea "x"
type textarea "Detached gar"
type textarea "x"
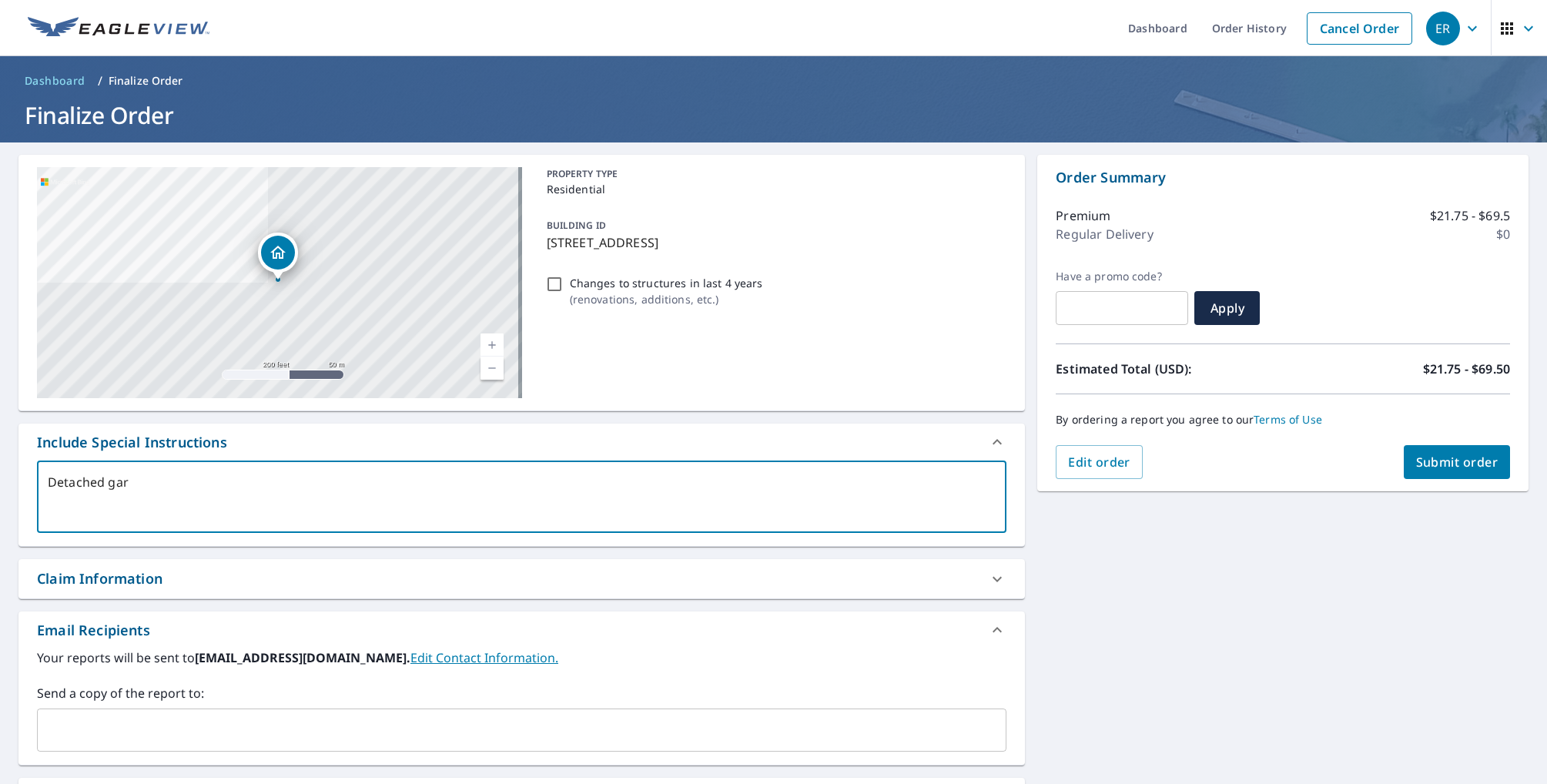
type textarea "Detached gara"
type textarea "x"
type textarea "Detached garag"
type textarea "x"
type textarea "Detached garage"
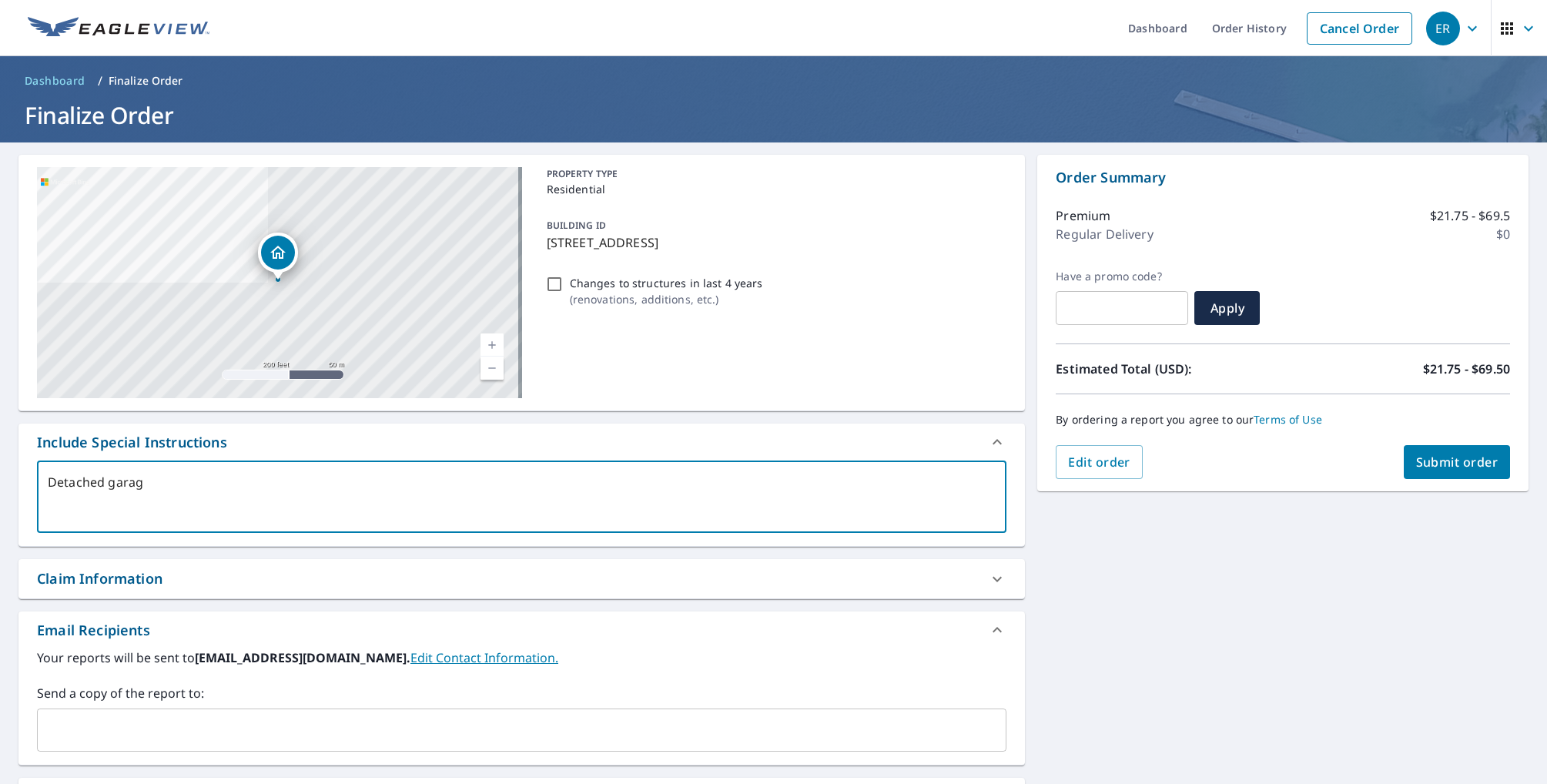
type textarea "x"
type textarea "Detached garage"
type textarea "x"
type textarea "Detached garage o"
type textarea "x"
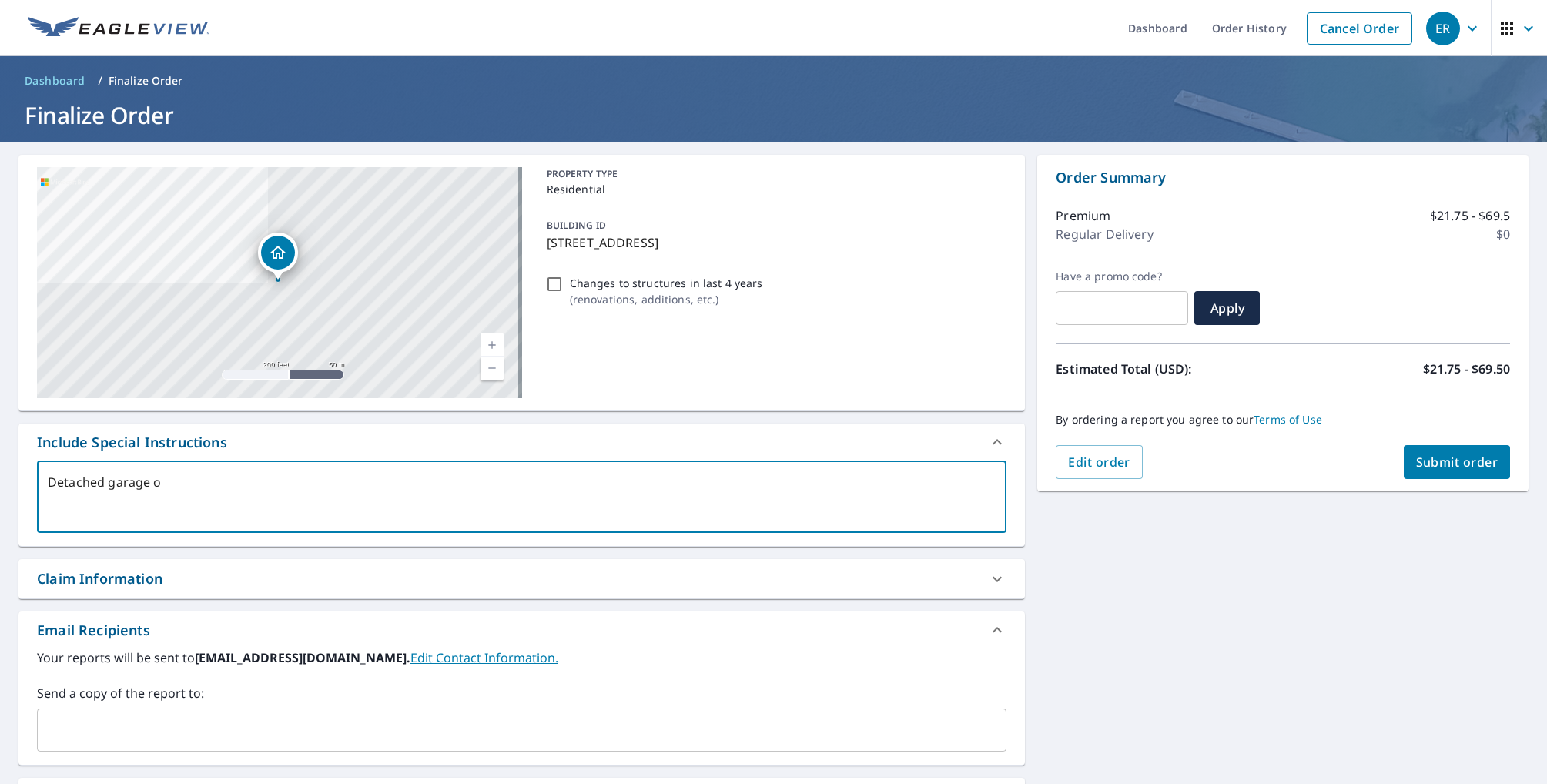
type textarea "Detached garage on"
type textarea "x"
type textarea "Detached garage onl"
type textarea "x"
type textarea "Detached garage only"
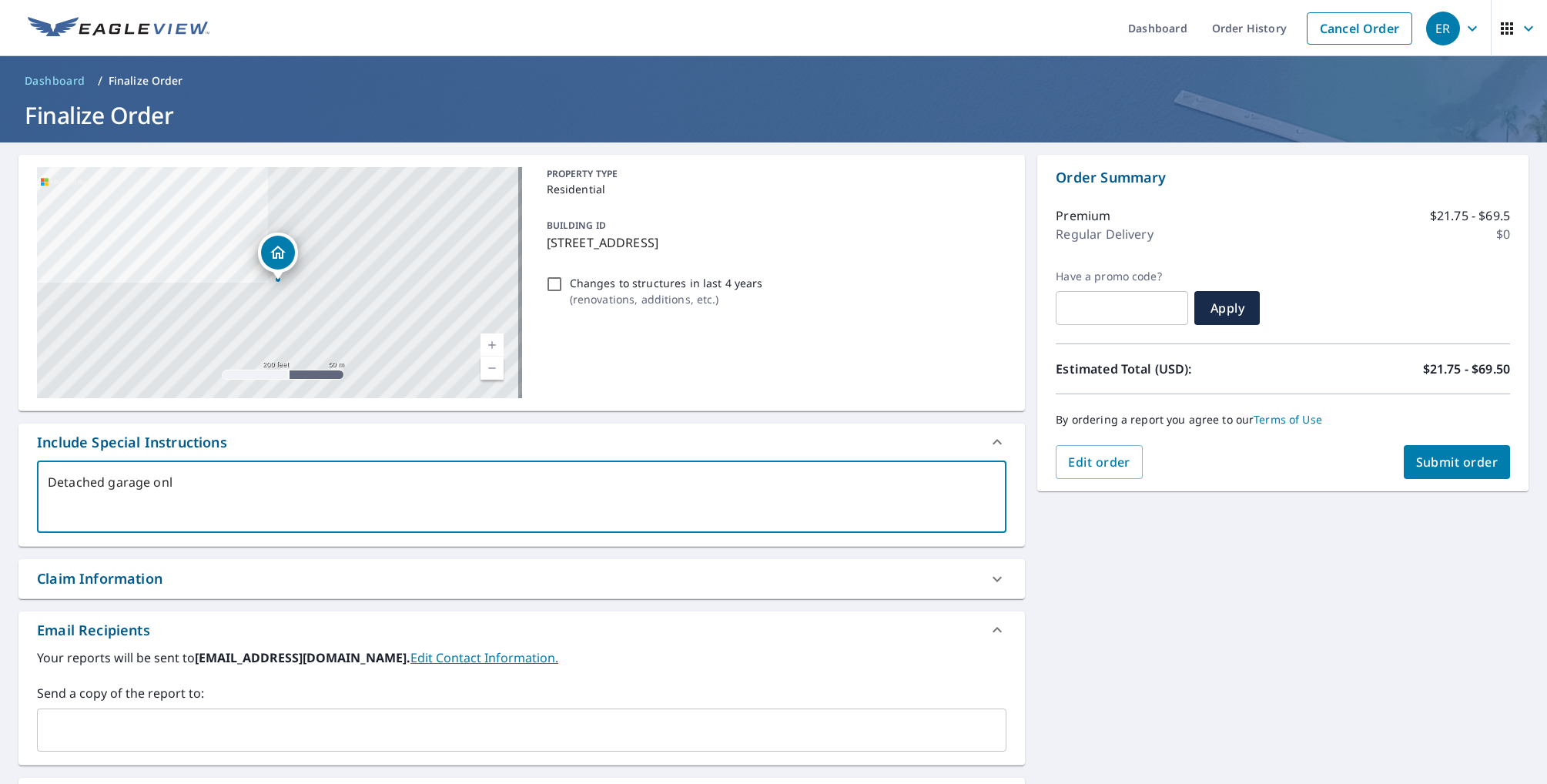
type textarea "x"
type textarea "Detached garage only"
type textarea "x"
type textarea "Detached garage only p"
type textarea "x"
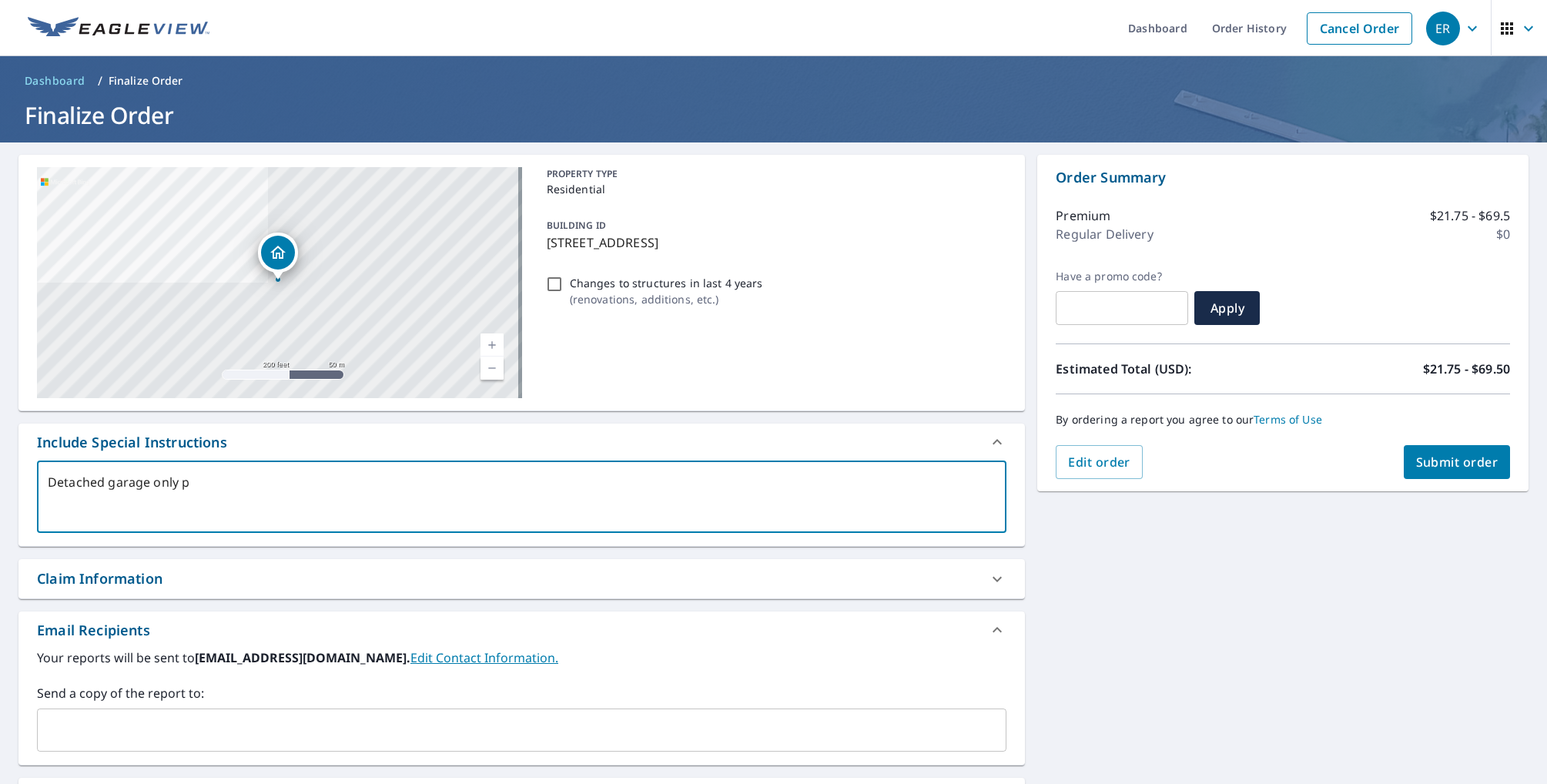
type textarea "Detached garage only pl"
type textarea "x"
type textarea "Detached garage only ple"
type textarea "x"
type textarea "Detached garage only plea"
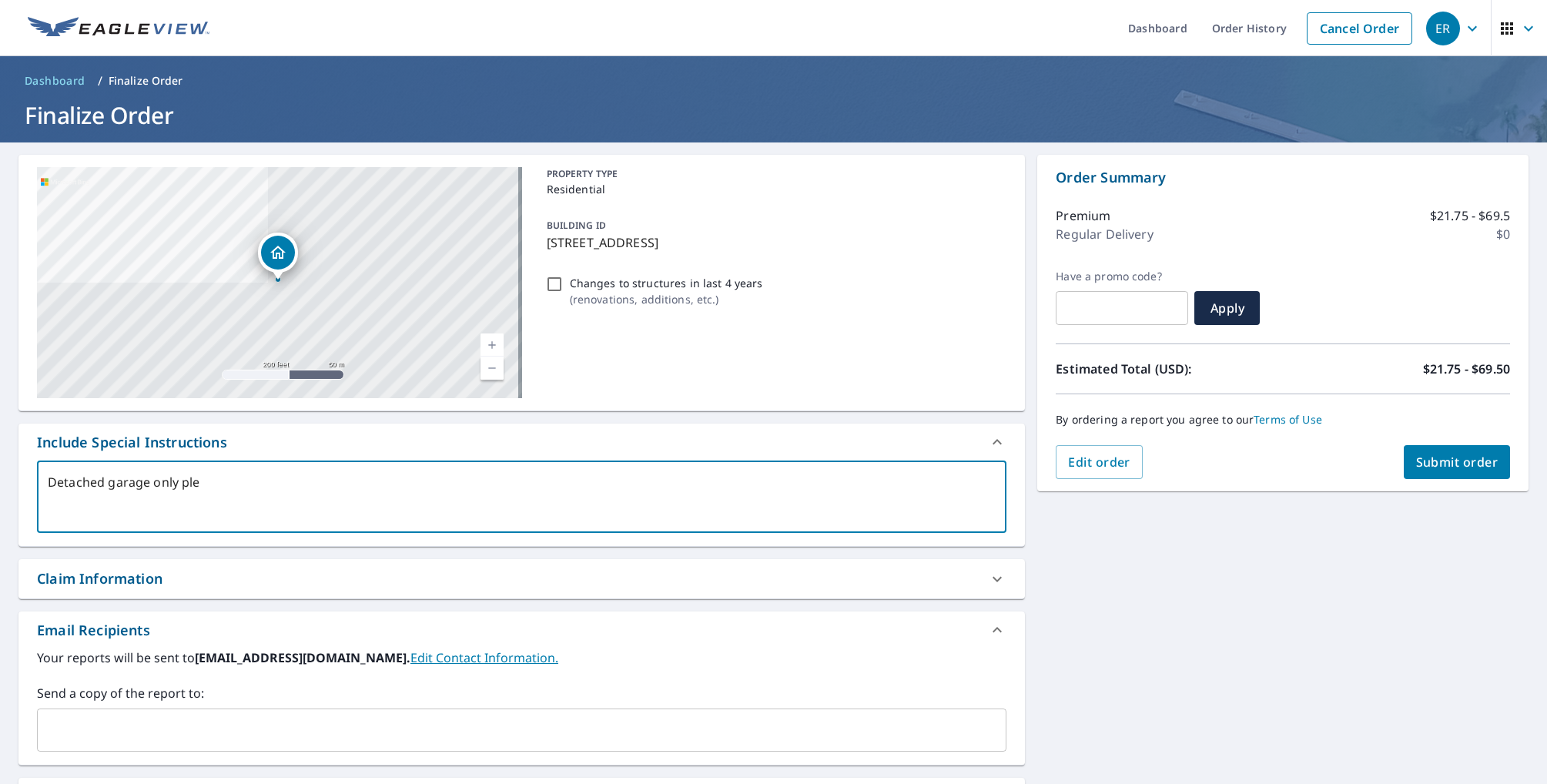
type textarea "x"
type textarea "Detached garage only pleas"
type textarea "x"
type textarea "Detached garage only please"
type textarea "x"
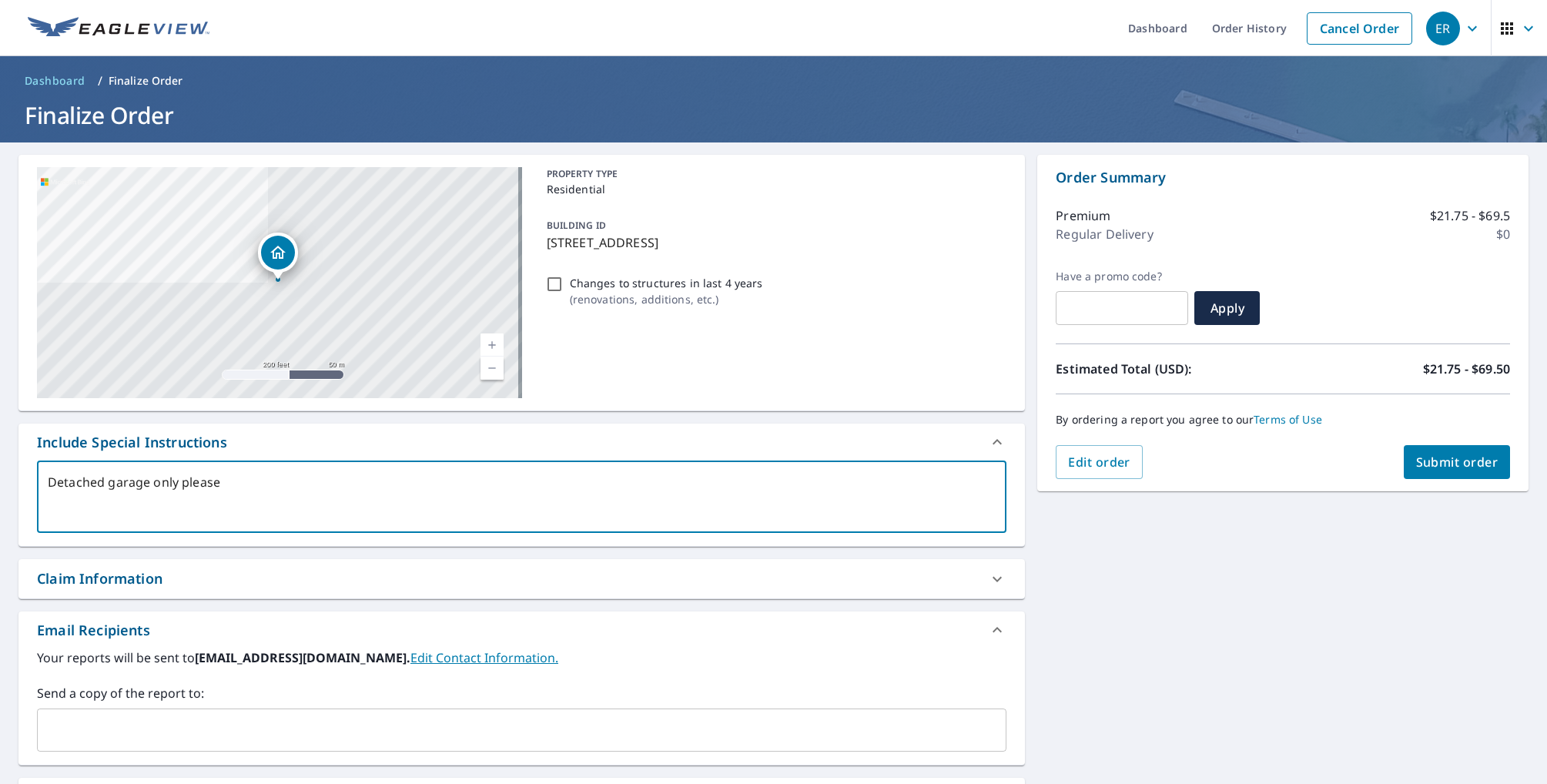
type textarea "Detached garage only please"
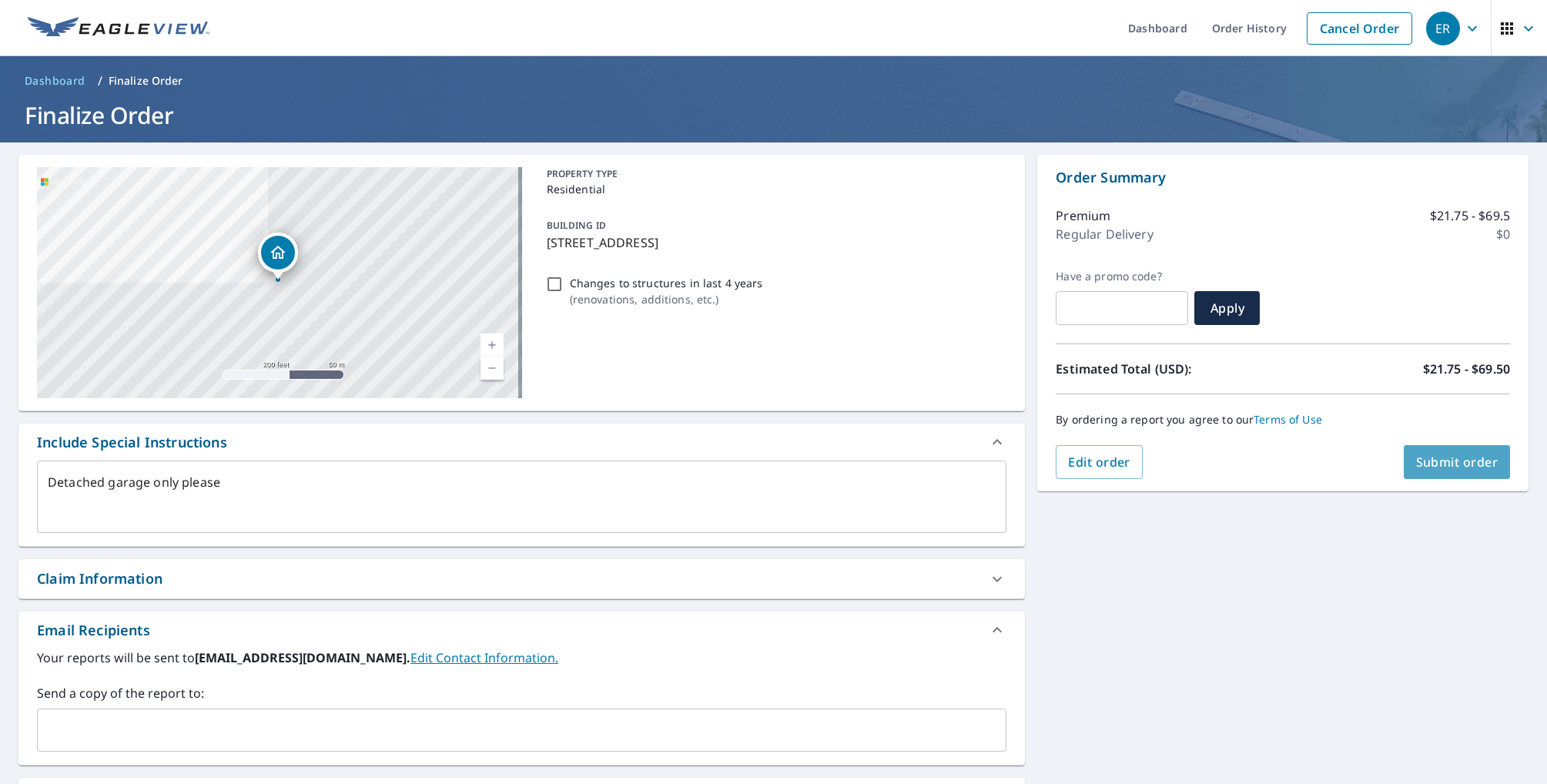
click at [1455, 467] on span "Submit order" at bounding box center [1458, 462] width 82 height 17
type textarea "x"
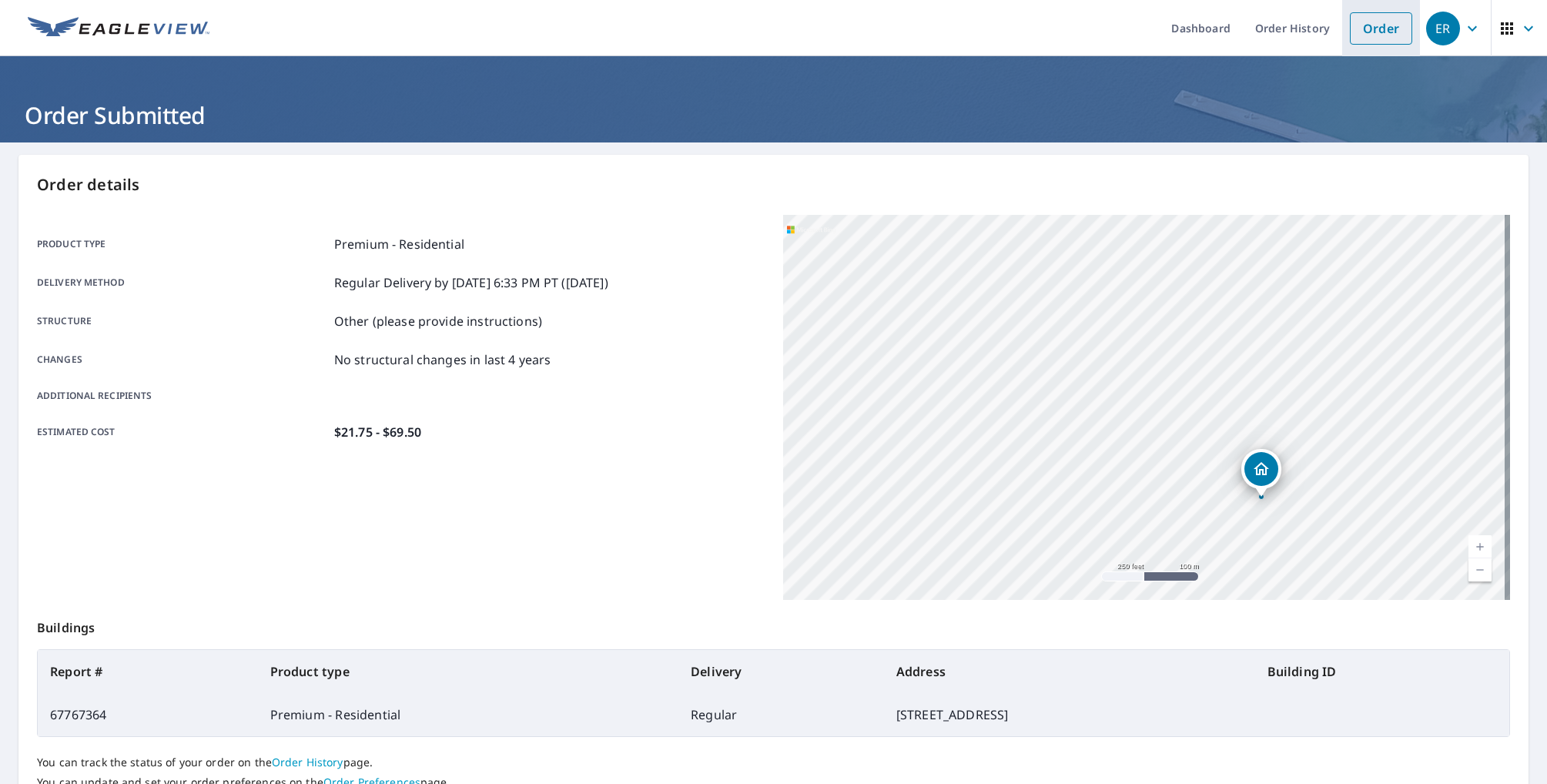
click at [1373, 29] on link "Order" at bounding box center [1380, 29] width 62 height 33
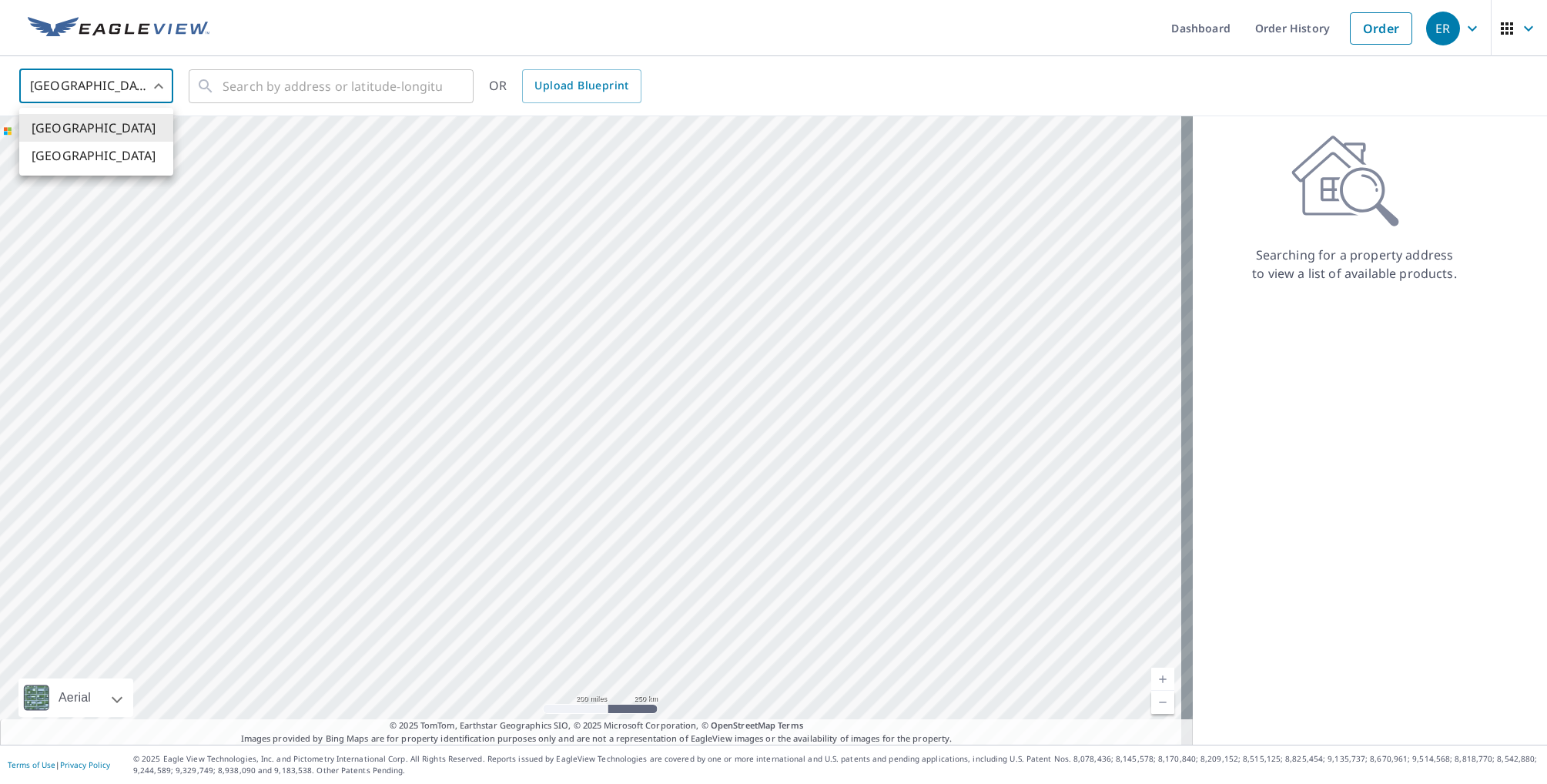
click at [161, 86] on body "ER ER Dashboard Order History Order ER United States US ​ ​ OR Upload Blueprint…" at bounding box center [774, 392] width 1547 height 784
click at [93, 162] on li "[GEOGRAPHIC_DATA]" at bounding box center [96, 155] width 154 height 28
type input "CA"
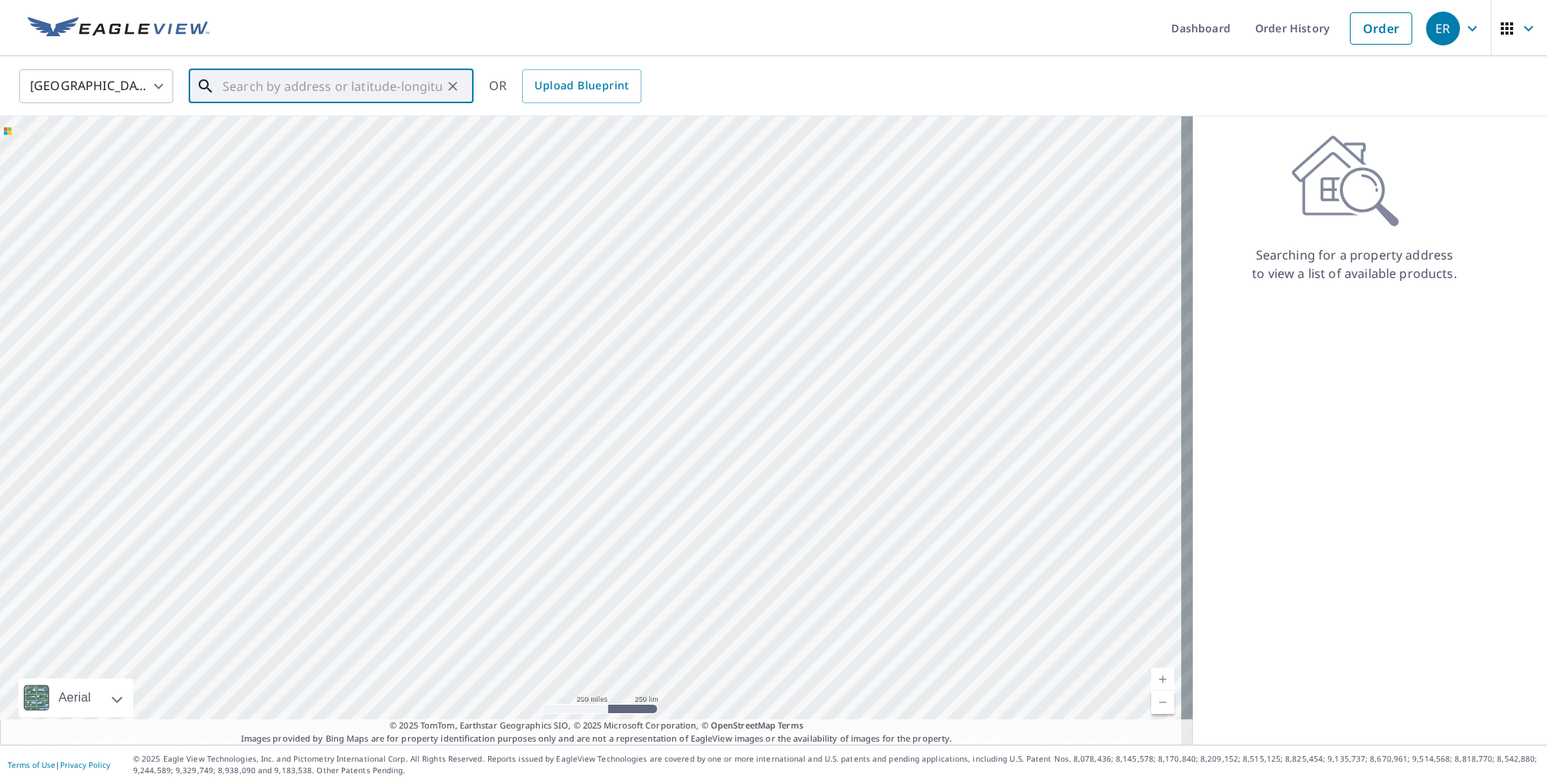
click at [240, 82] on input "text" at bounding box center [332, 86] width 219 height 43
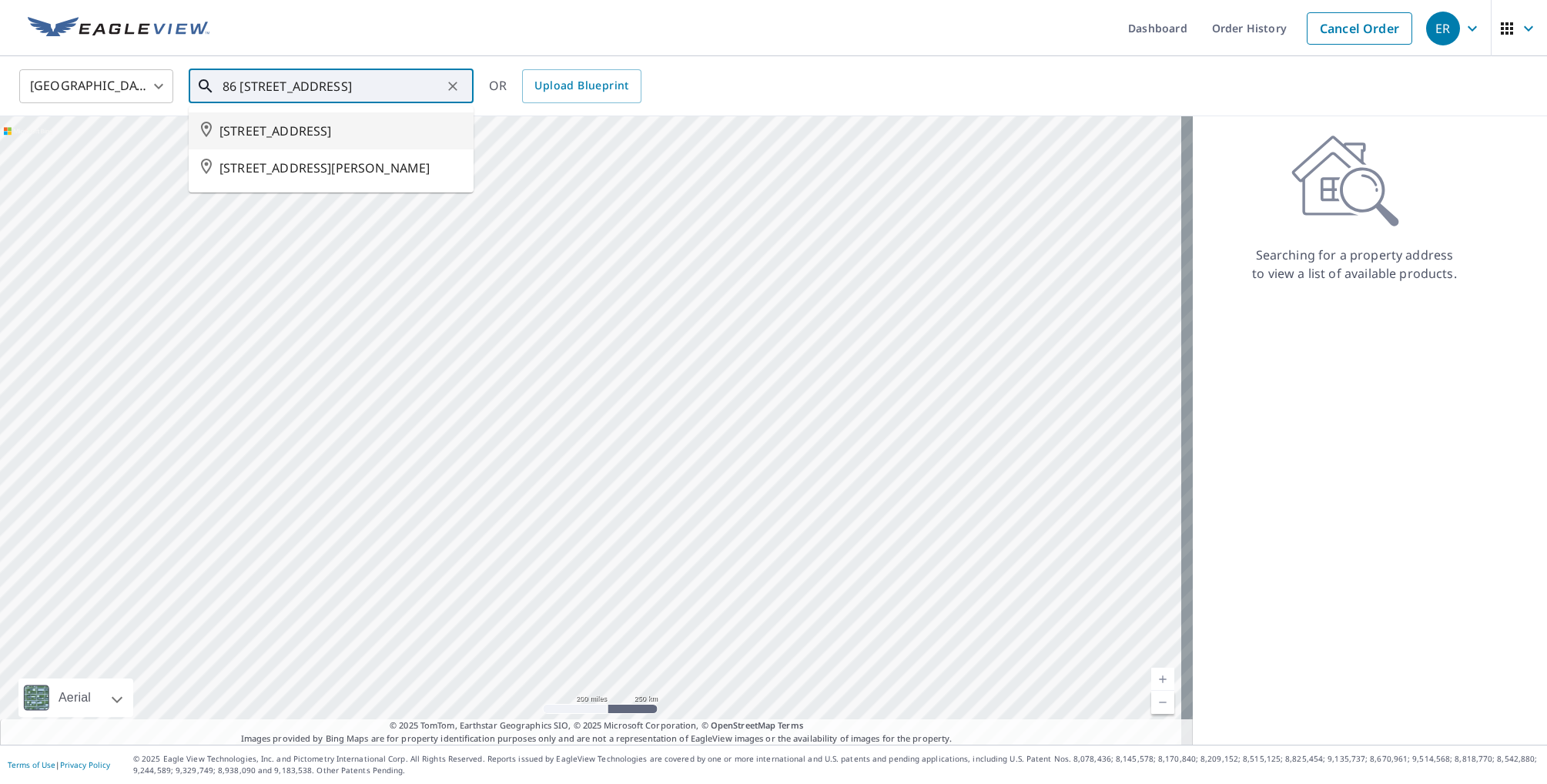
click at [339, 140] on span "52349 HWY 824 UNIT 86 STRATHCONA COUNTY AB T8C1A4" at bounding box center [340, 130] width 242 height 18
type input "52349 HWY 824 UNIT 86 STRATHCONA COUNTY AB T8C1A4"
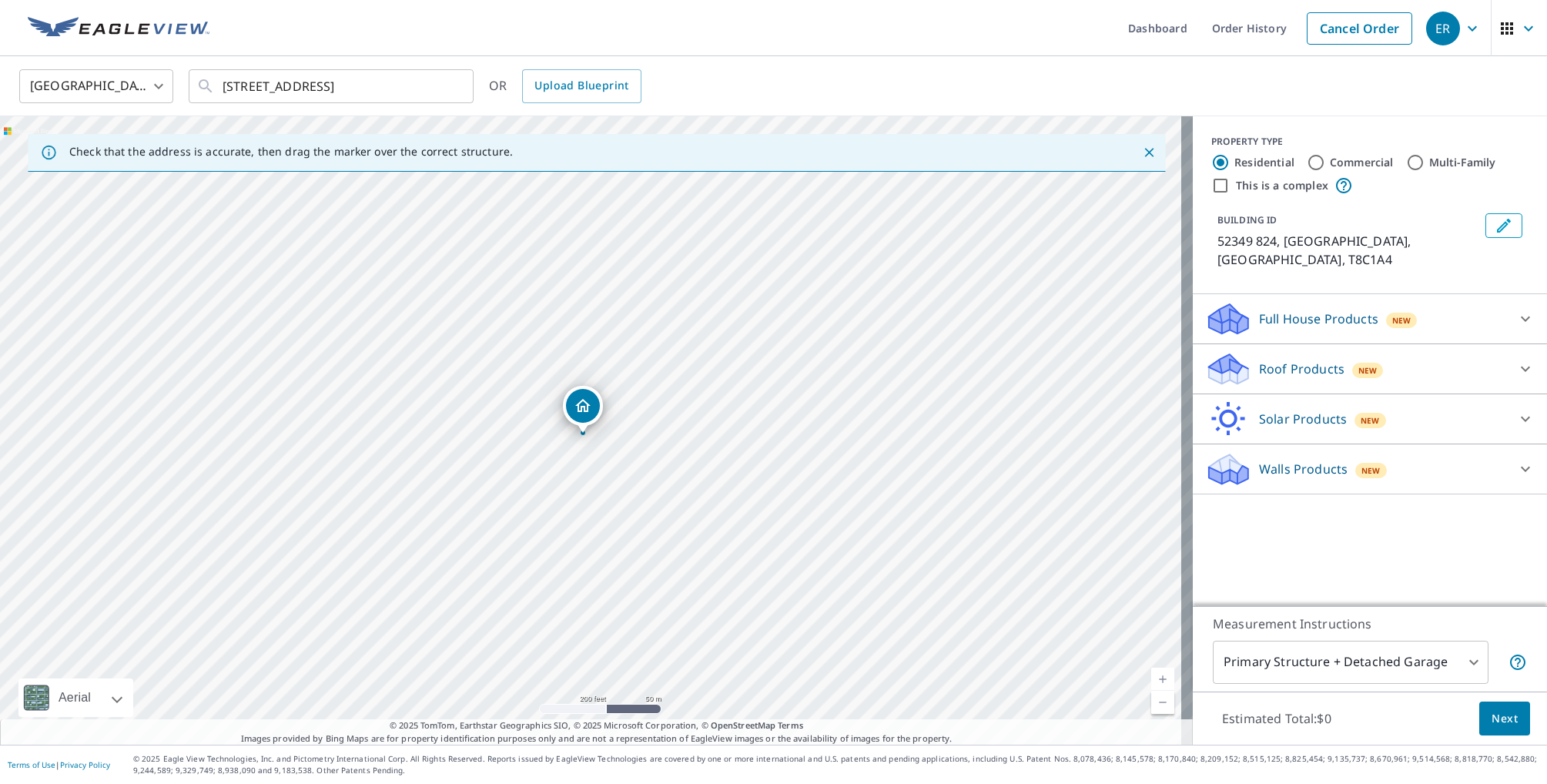
drag, startPoint x: 634, startPoint y: 450, endPoint x: 626, endPoint y: 455, distance: 9.4
click at [626, 455] on div "52349 824 STRATHCONA COUNTY AB T8C1A4" at bounding box center [596, 430] width 1193 height 628
drag, startPoint x: 803, startPoint y: 441, endPoint x: 625, endPoint y: 479, distance: 182.0
click at [625, 479] on div "52349 824 STRATHCONA COUNTY AB T8C1A4" at bounding box center [596, 430] width 1193 height 628
click at [1152, 678] on link "Current Level 17, Zoom In" at bounding box center [1163, 680] width 23 height 23
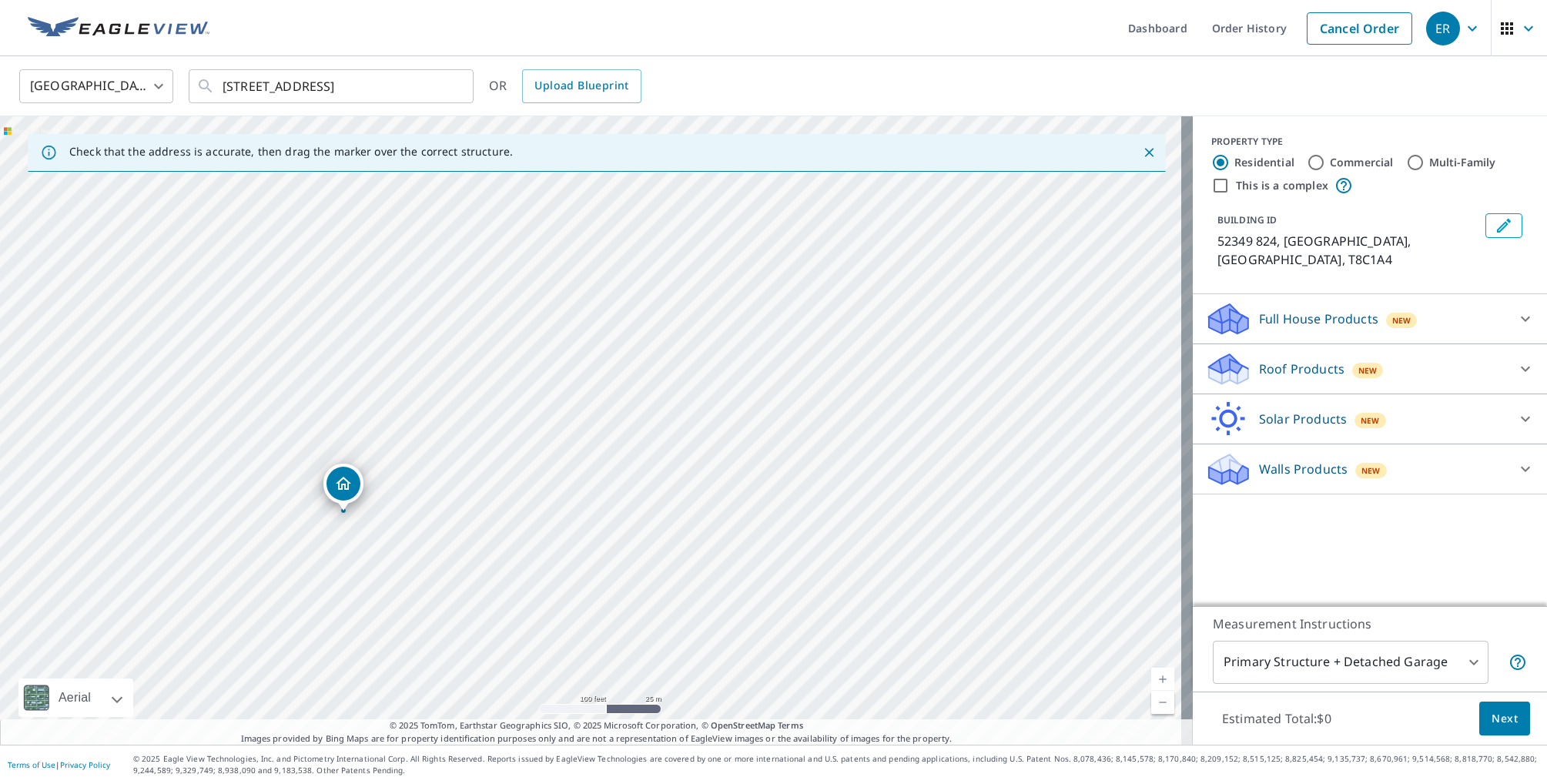
drag, startPoint x: 711, startPoint y: 660, endPoint x: 808, endPoint y: 659, distance: 97.0
click at [806, 659] on div "52349 824 STRATHCONA COUNTY AB T8C1A4" at bounding box center [596, 430] width 1193 height 628
drag, startPoint x: 995, startPoint y: 463, endPoint x: 501, endPoint y: 469, distance: 494.0
click at [501, 469] on div "52349 824 STRATHCONA COUNTY AB T8C1A4" at bounding box center [596, 430] width 1193 height 628
drag, startPoint x: 445, startPoint y: 463, endPoint x: 520, endPoint y: 459, distance: 75.1
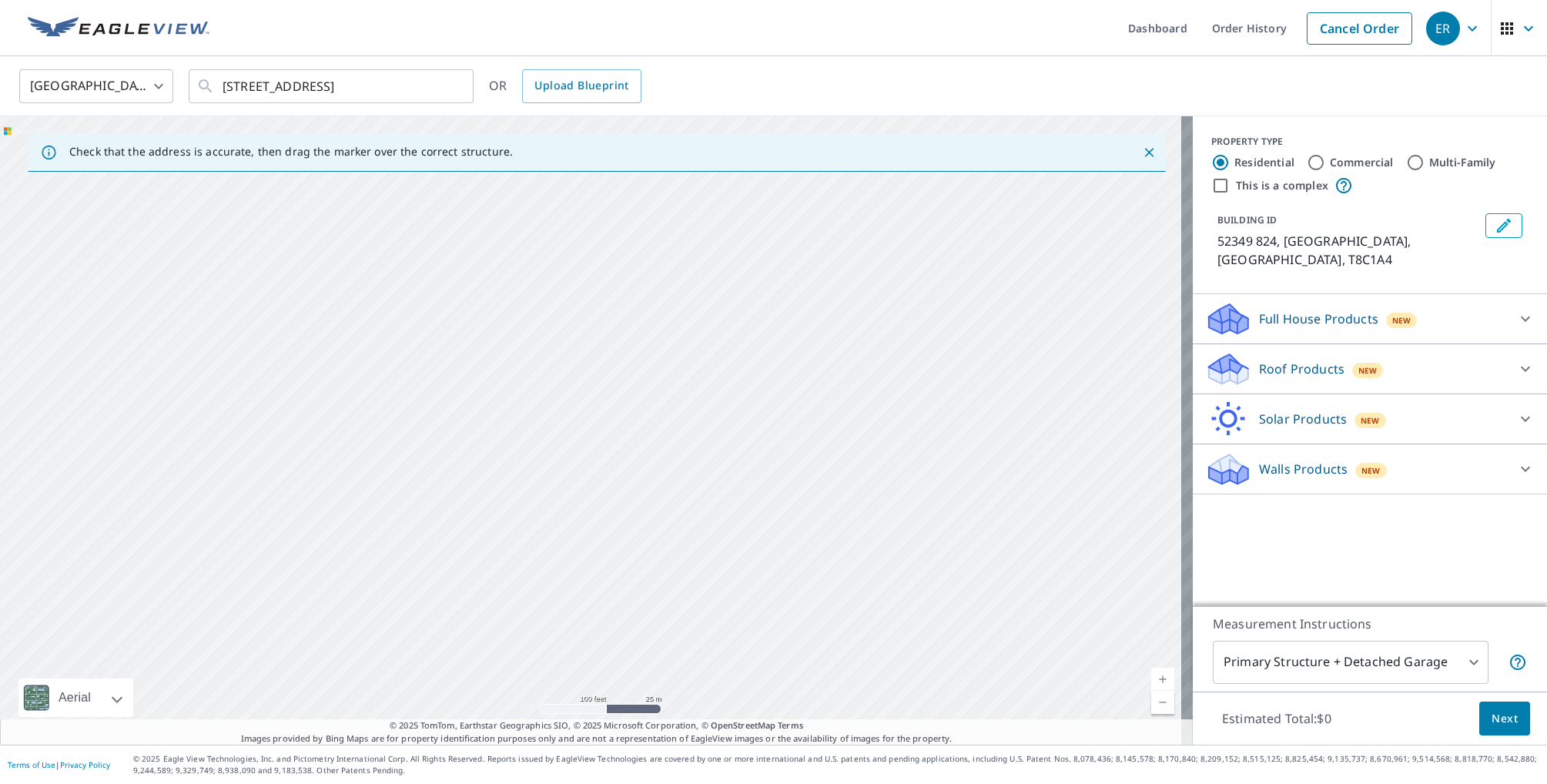
click at [520, 459] on div "52349 824 STRATHCONA COUNTY AB T8C1A4" at bounding box center [596, 430] width 1193 height 628
drag, startPoint x: 968, startPoint y: 475, endPoint x: 758, endPoint y: 498, distance: 211.3
click at [758, 498] on div "52349 824 STRATHCONA COUNTY AB T8C1A4" at bounding box center [596, 430] width 1193 height 628
drag, startPoint x: 936, startPoint y: 480, endPoint x: 886, endPoint y: 495, distance: 52.2
click at [886, 495] on div "52349 824 STRATHCONA COUNTY AB T8C1A4" at bounding box center [596, 430] width 1193 height 628
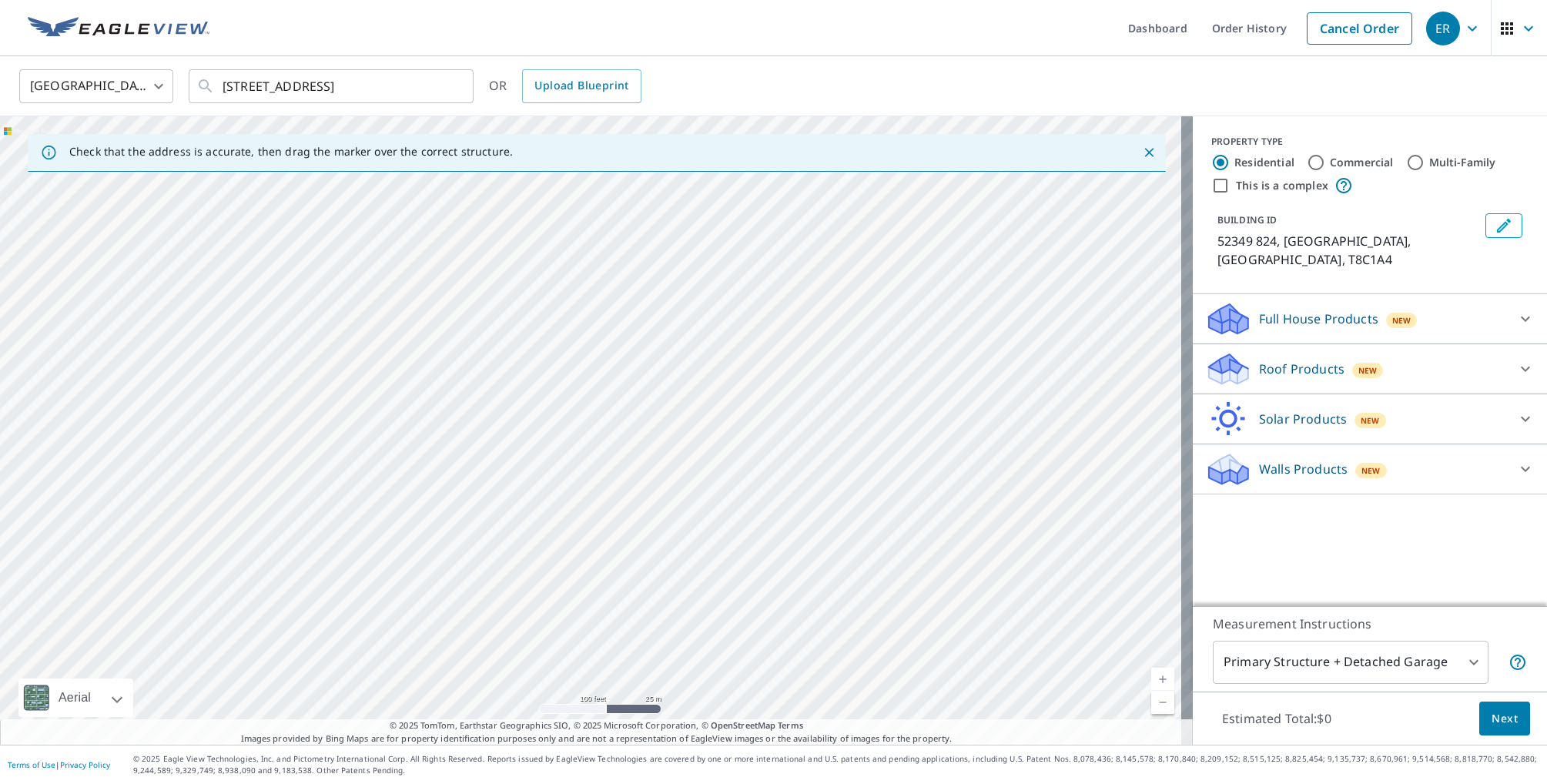
click at [818, 400] on div "52349 824 STRATHCONA COUNTY AB T8C1A4" at bounding box center [596, 430] width 1193 height 628
drag, startPoint x: 876, startPoint y: 270, endPoint x: 849, endPoint y: 290, distance: 33.6
click at [849, 290] on div "52349 824 STRATHCONA COUNTY AB T8C1A4" at bounding box center [596, 430] width 1193 height 628
drag, startPoint x: 824, startPoint y: 445, endPoint x: 829, endPoint y: 393, distance: 52.2
click at [829, 393] on div "52349 824 STRATHCONA COUNTY AB T8C1A4" at bounding box center [596, 430] width 1193 height 628
